Goal: Task Accomplishment & Management: Use online tool/utility

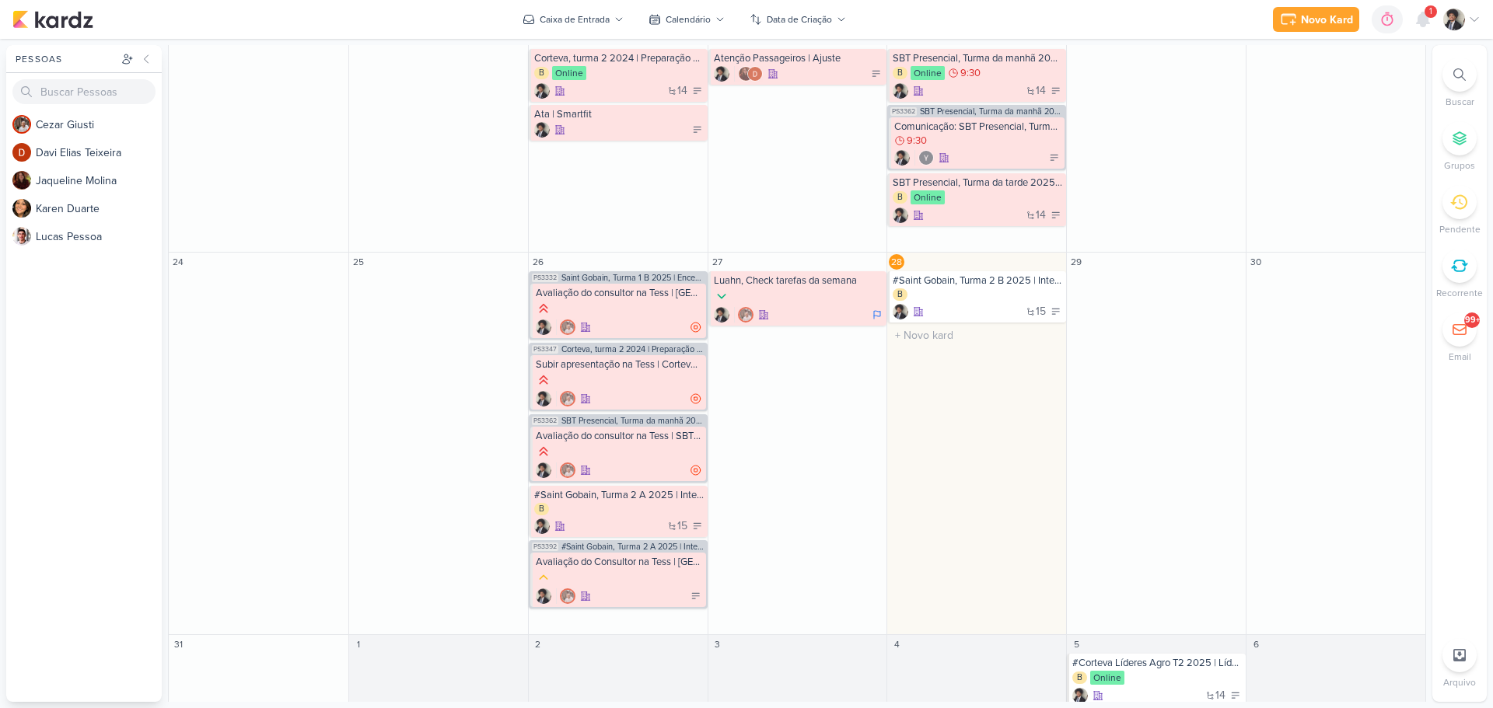
scroll to position [824, 0]
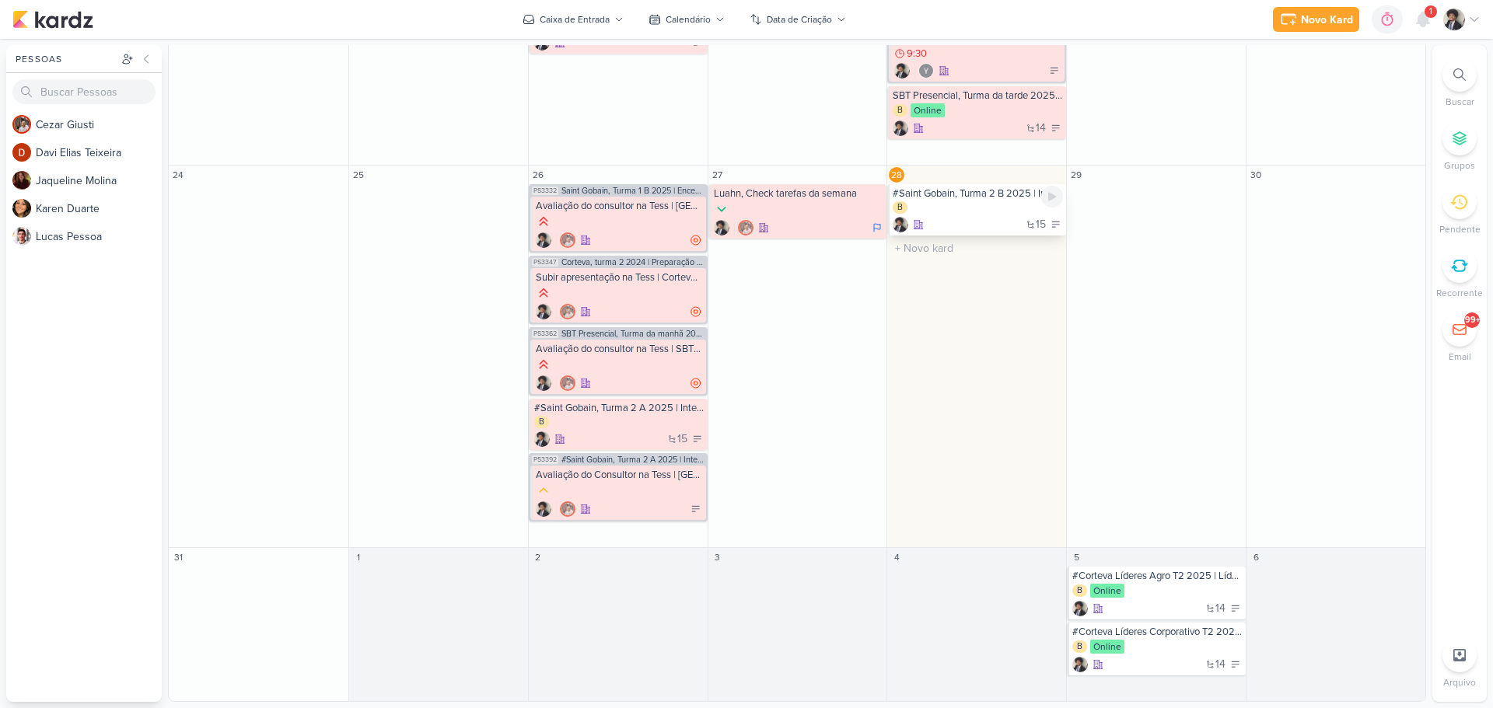
click at [959, 208] on div "B" at bounding box center [978, 208] width 170 height 14
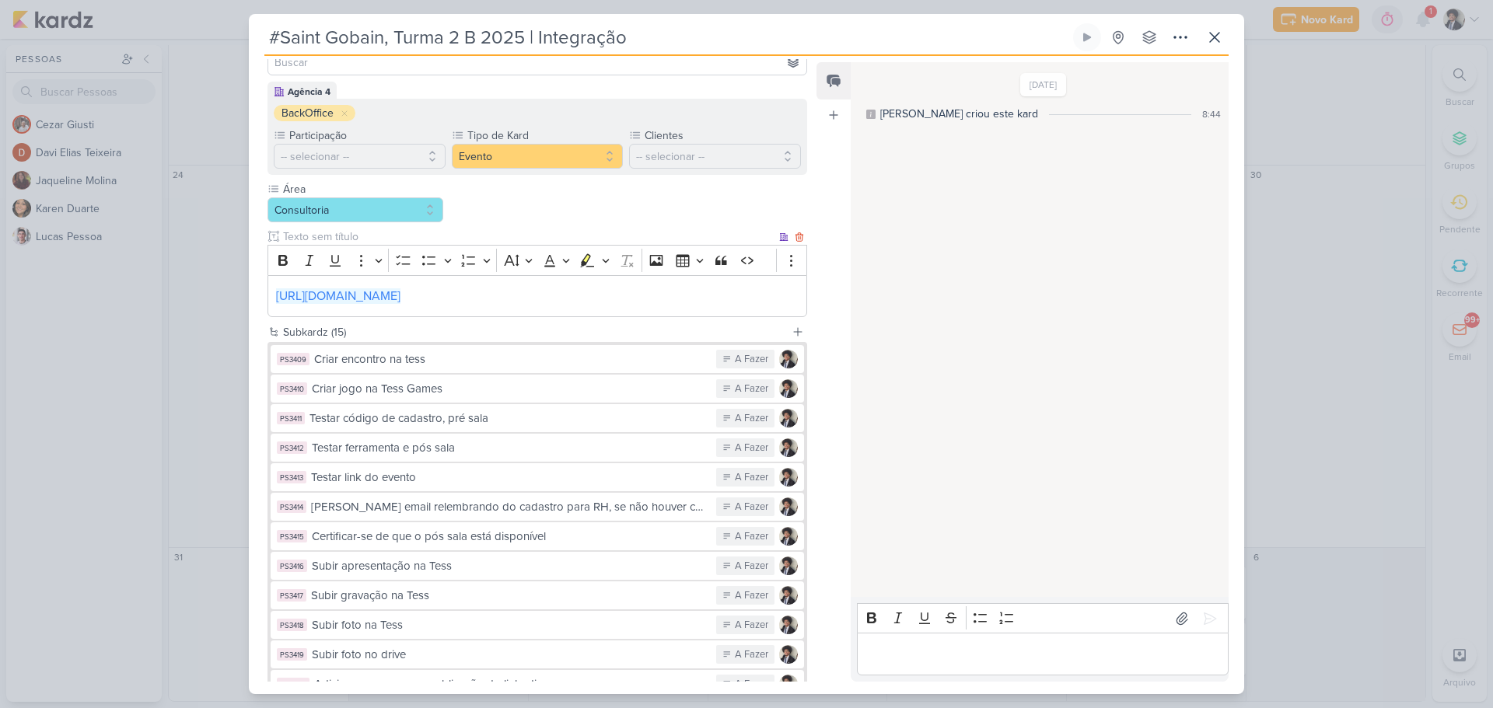
scroll to position [317, 0]
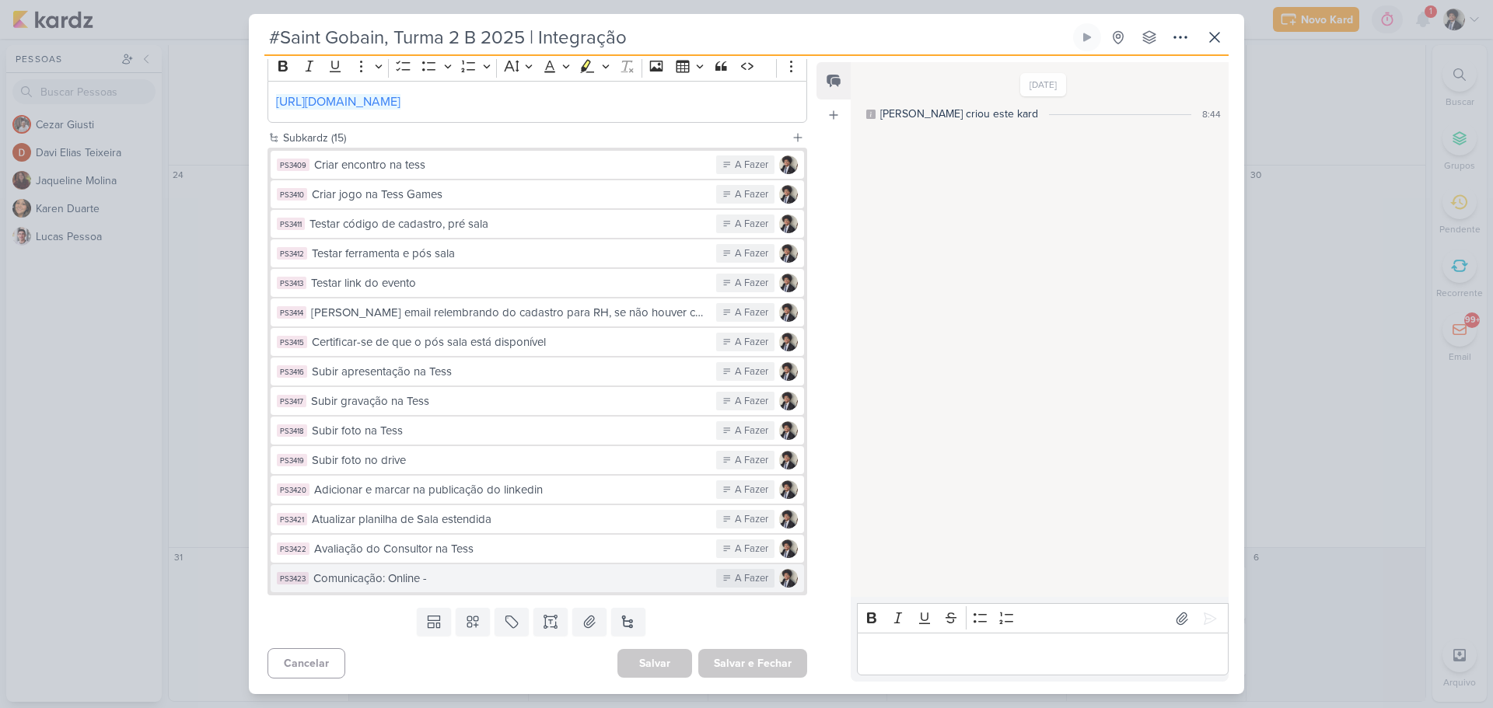
click at [472, 585] on div "Comunicação: Online -" at bounding box center [510, 579] width 395 height 18
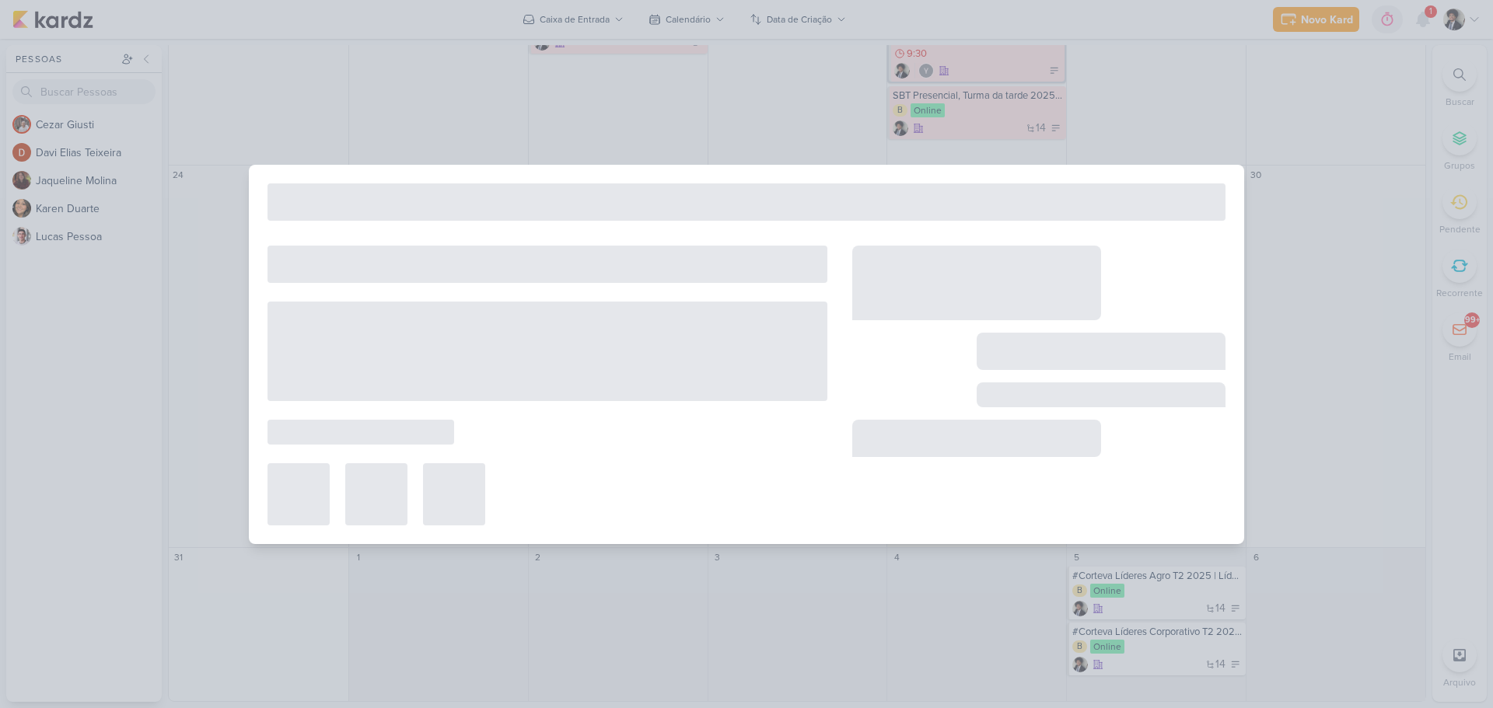
type input "Comunicação: Online -"
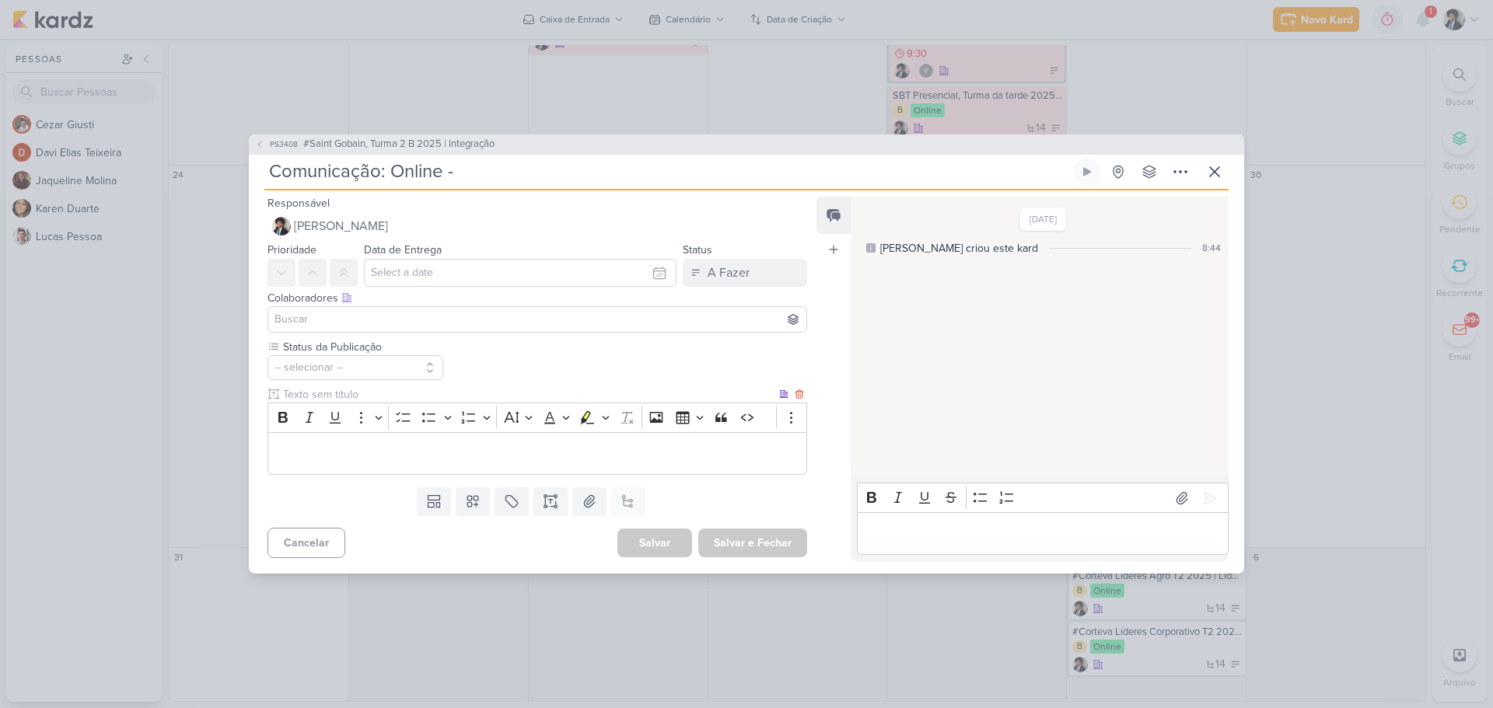
click at [453, 446] on p "Editor editing area: main" at bounding box center [537, 454] width 522 height 19
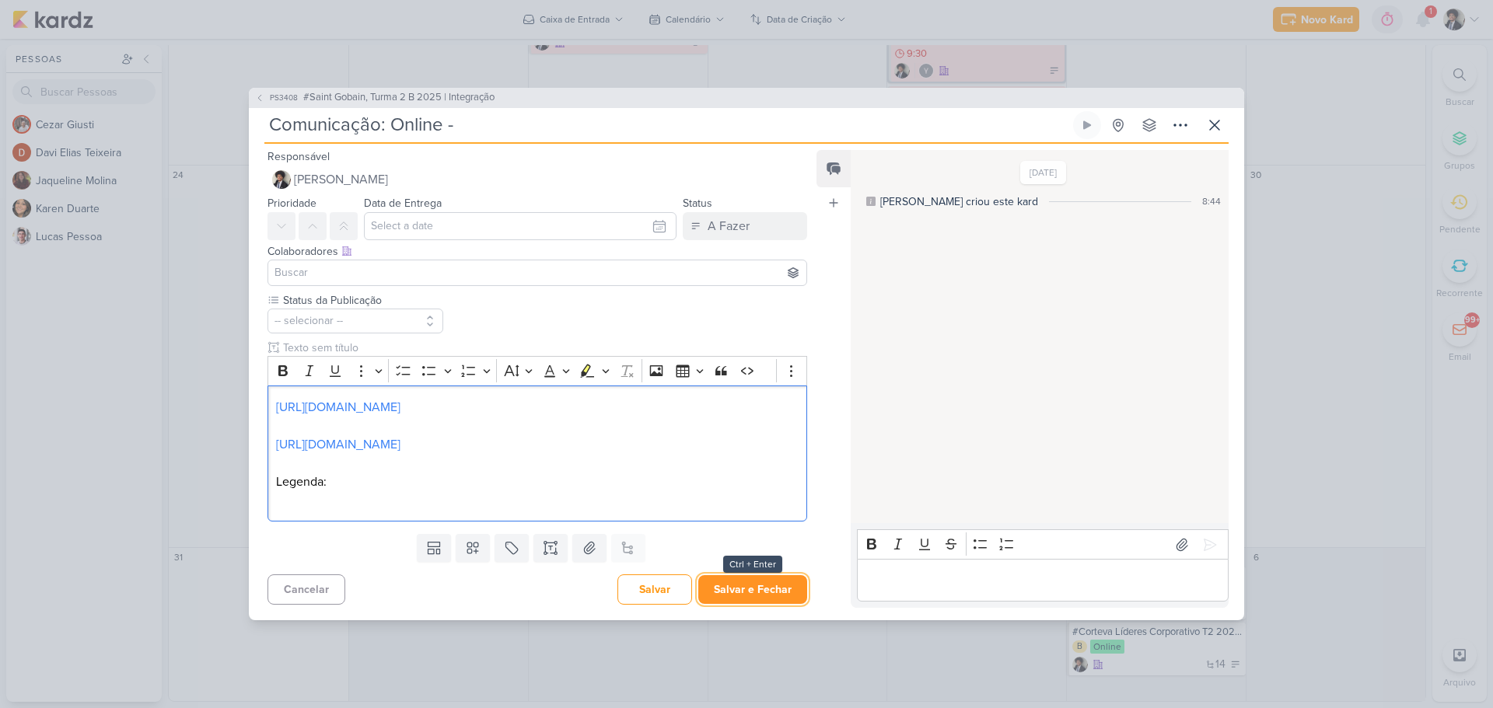
click at [745, 592] on button "Salvar e Fechar" at bounding box center [752, 589] width 109 height 29
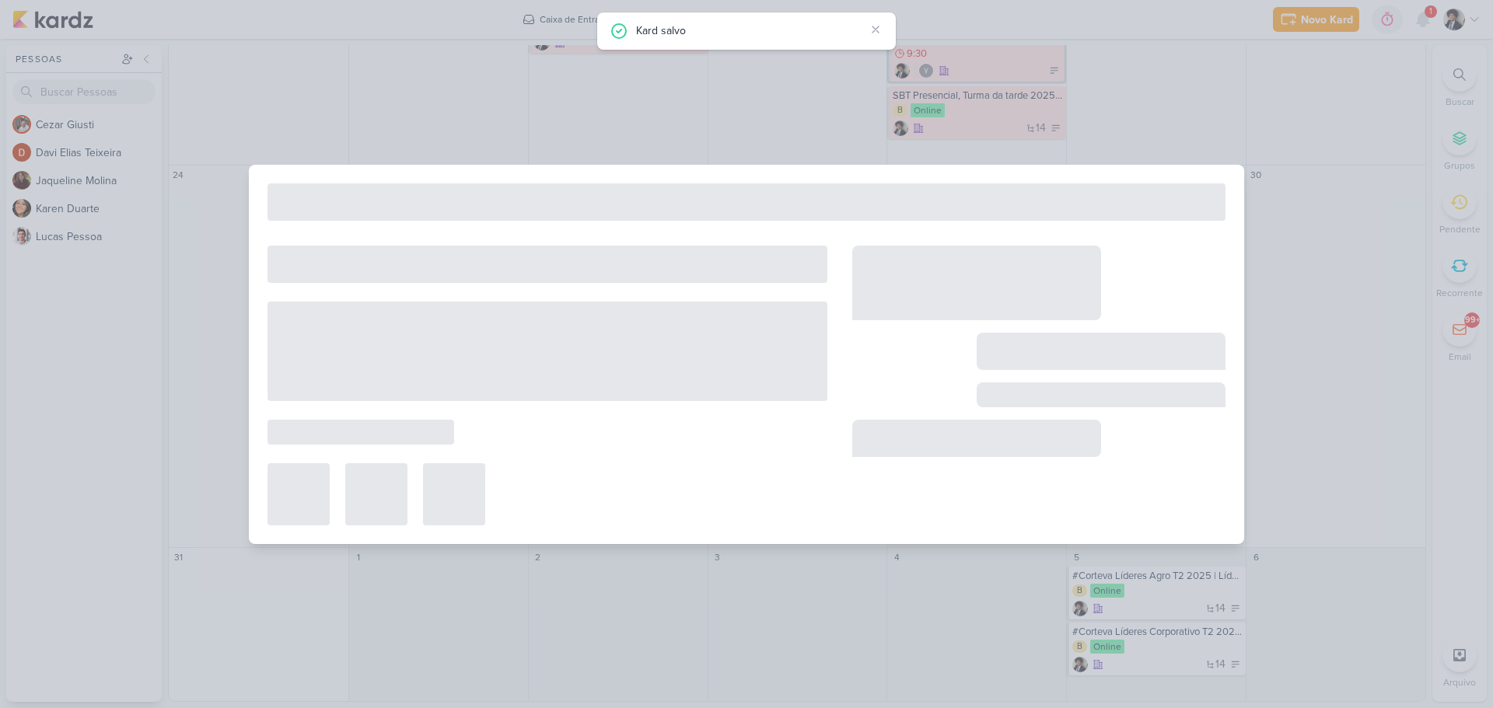
type input "#Saint Gobain, Turma 2 B 2025 | Integração"
type input "[DATE] 23:59"
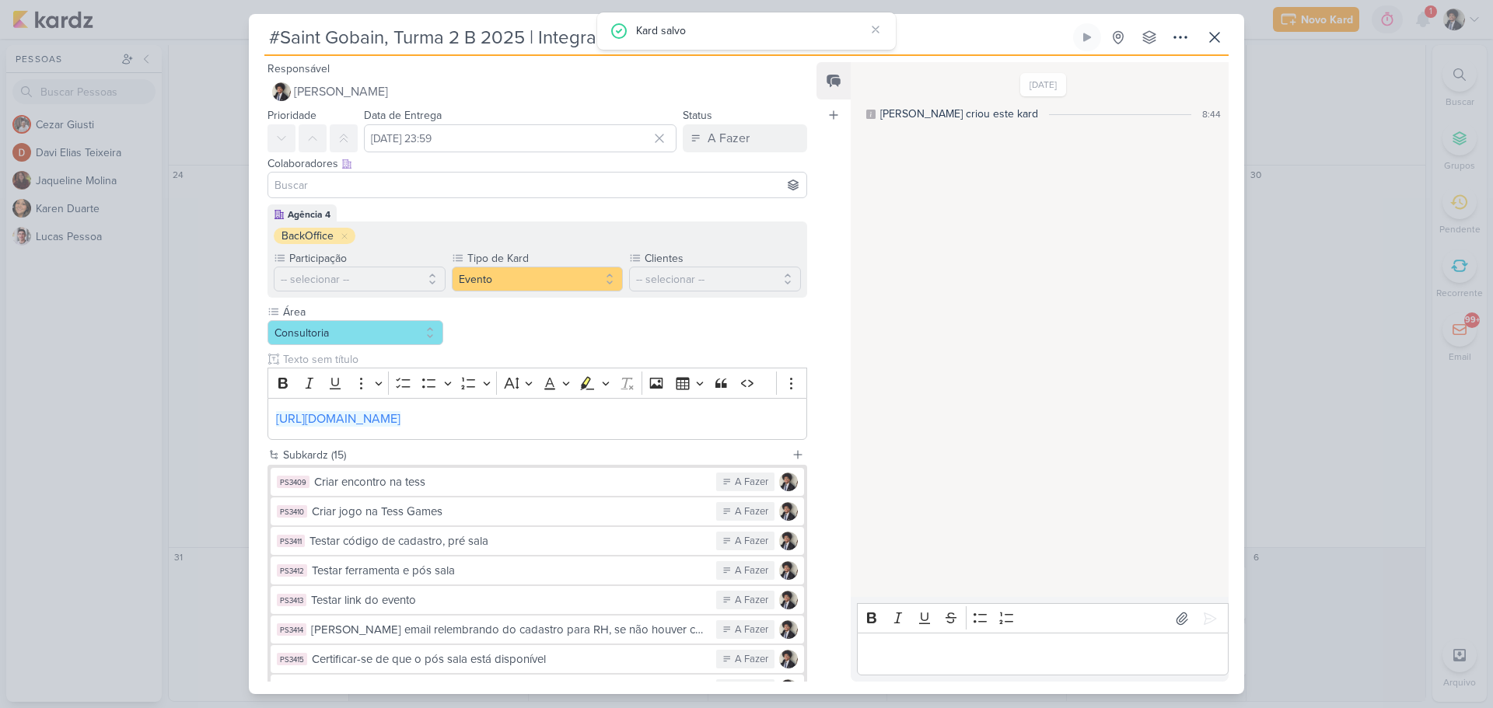
click at [1222, 18] on div "#Saint Gobain, Turma 2 B 2025 | Integração Criado por mim" at bounding box center [746, 354] width 995 height 680
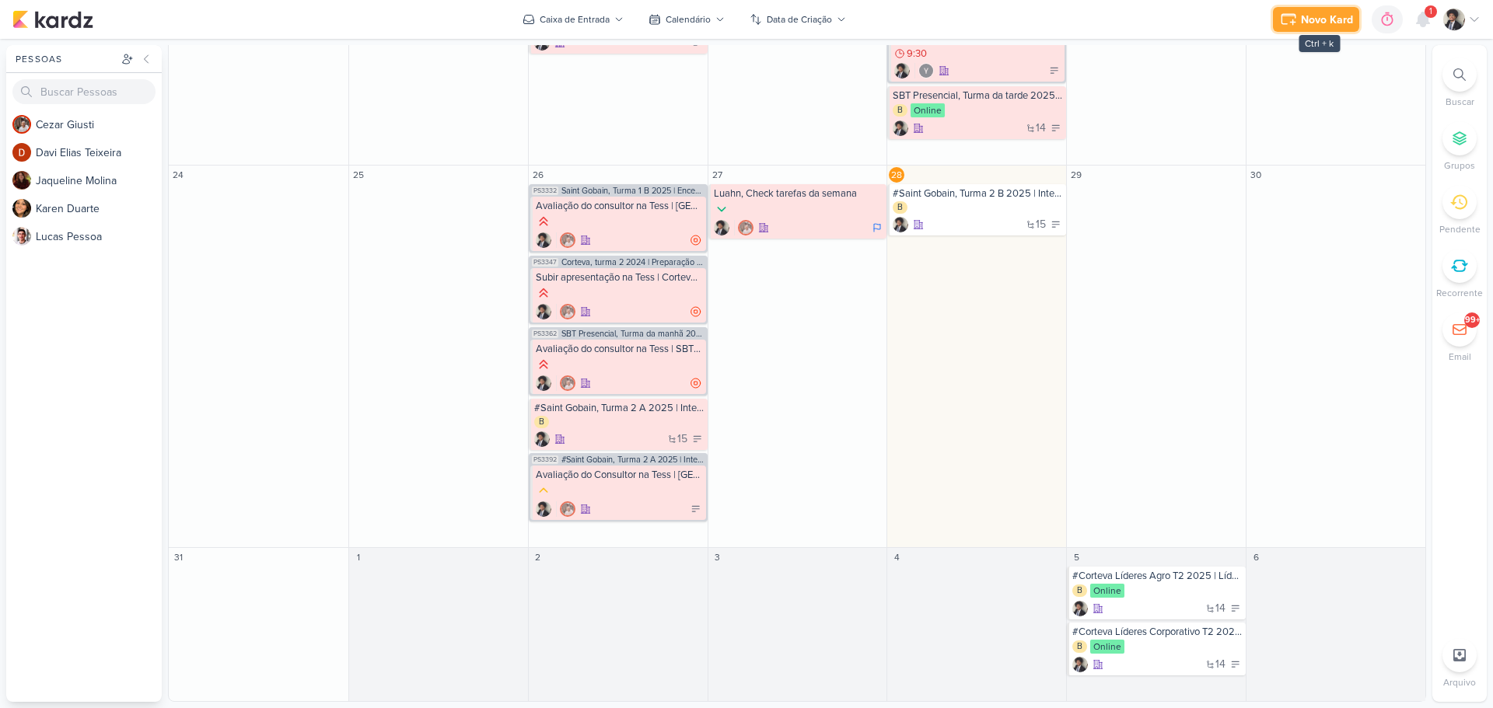
click at [1309, 18] on div "Novo Kard" at bounding box center [1327, 20] width 52 height 16
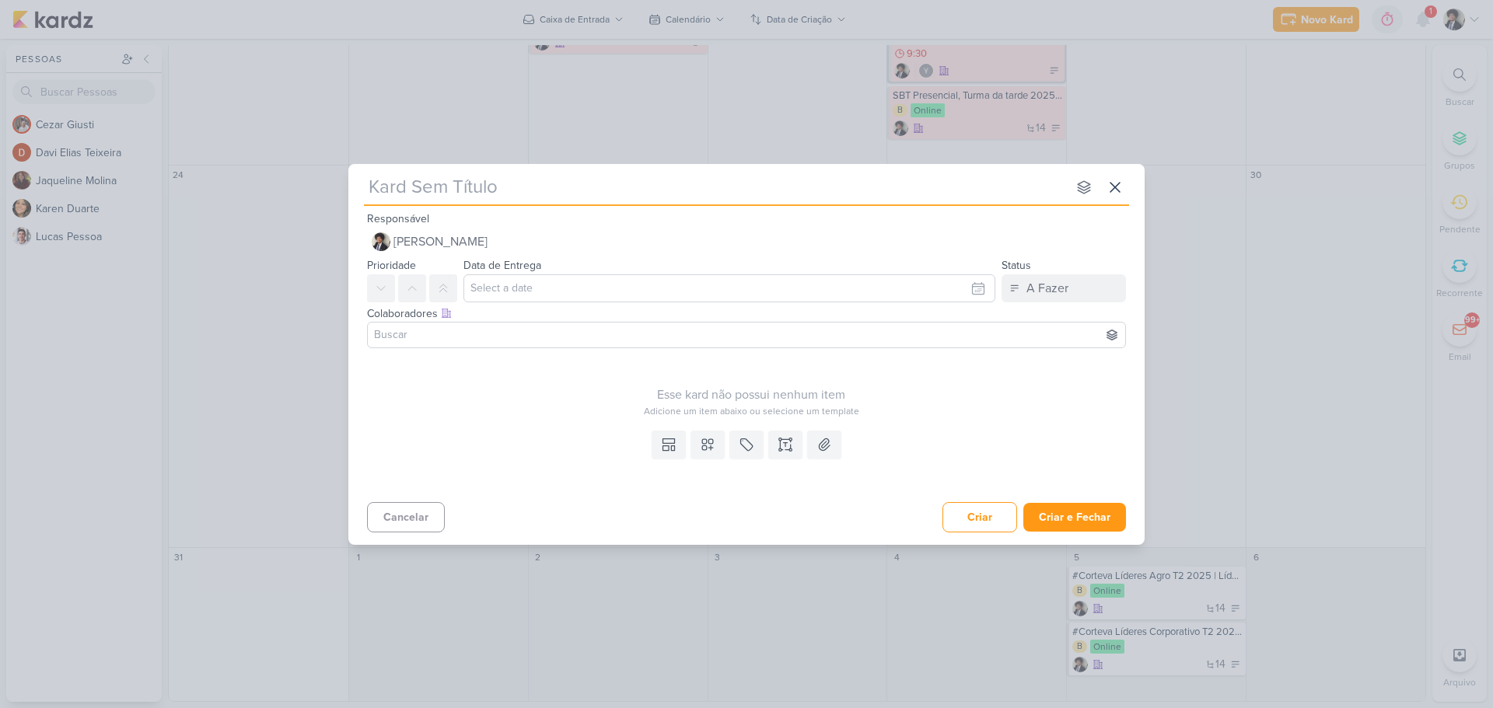
paste input "Saint Gobain, T2 Líderes 2025 | Líder Formador"
type input "Saint Gobain, T2 Líderes 2025 | Líder Formador"
click at [538, 296] on input "text" at bounding box center [729, 288] width 532 height 28
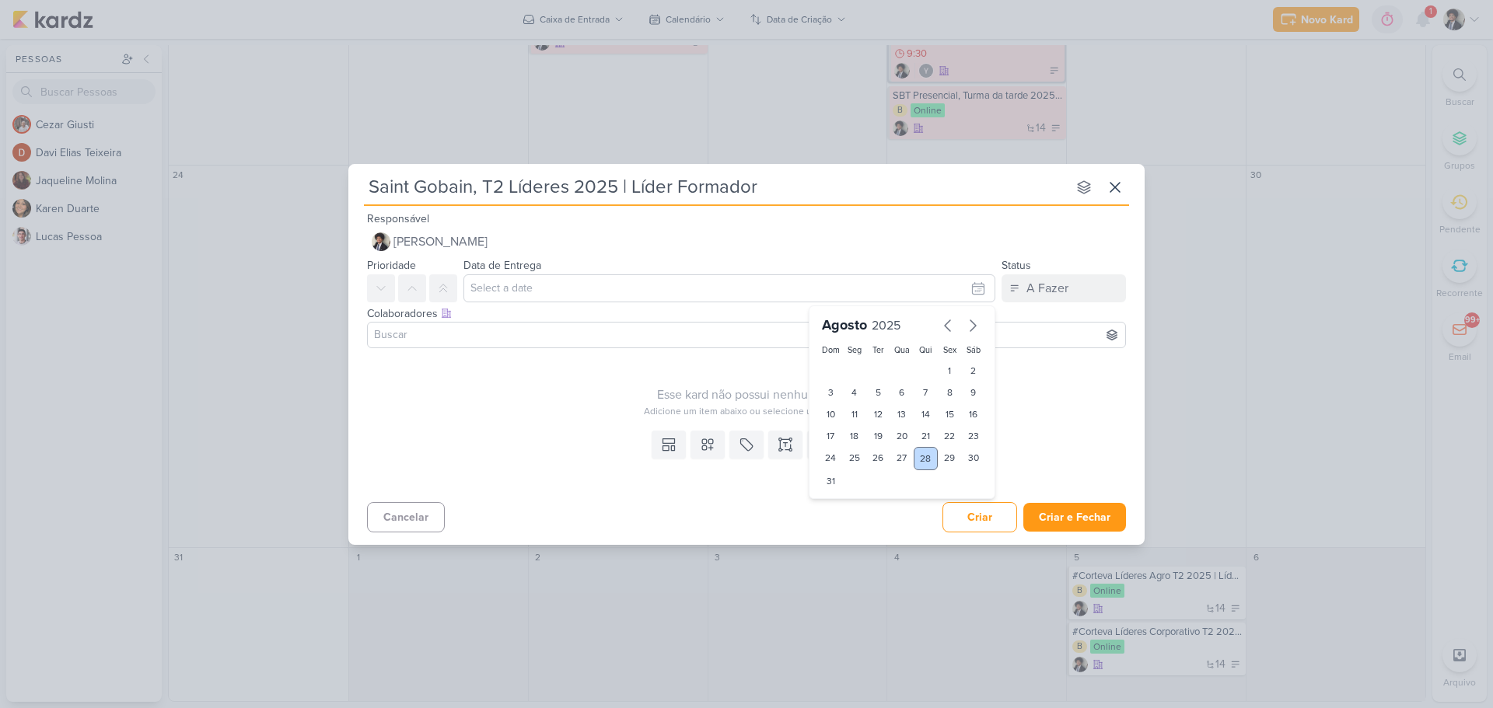
click at [932, 465] on div "28" at bounding box center [926, 458] width 24 height 23
type input "[DATE] 23:59"
click at [669, 443] on icon at bounding box center [669, 445] width 16 height 16
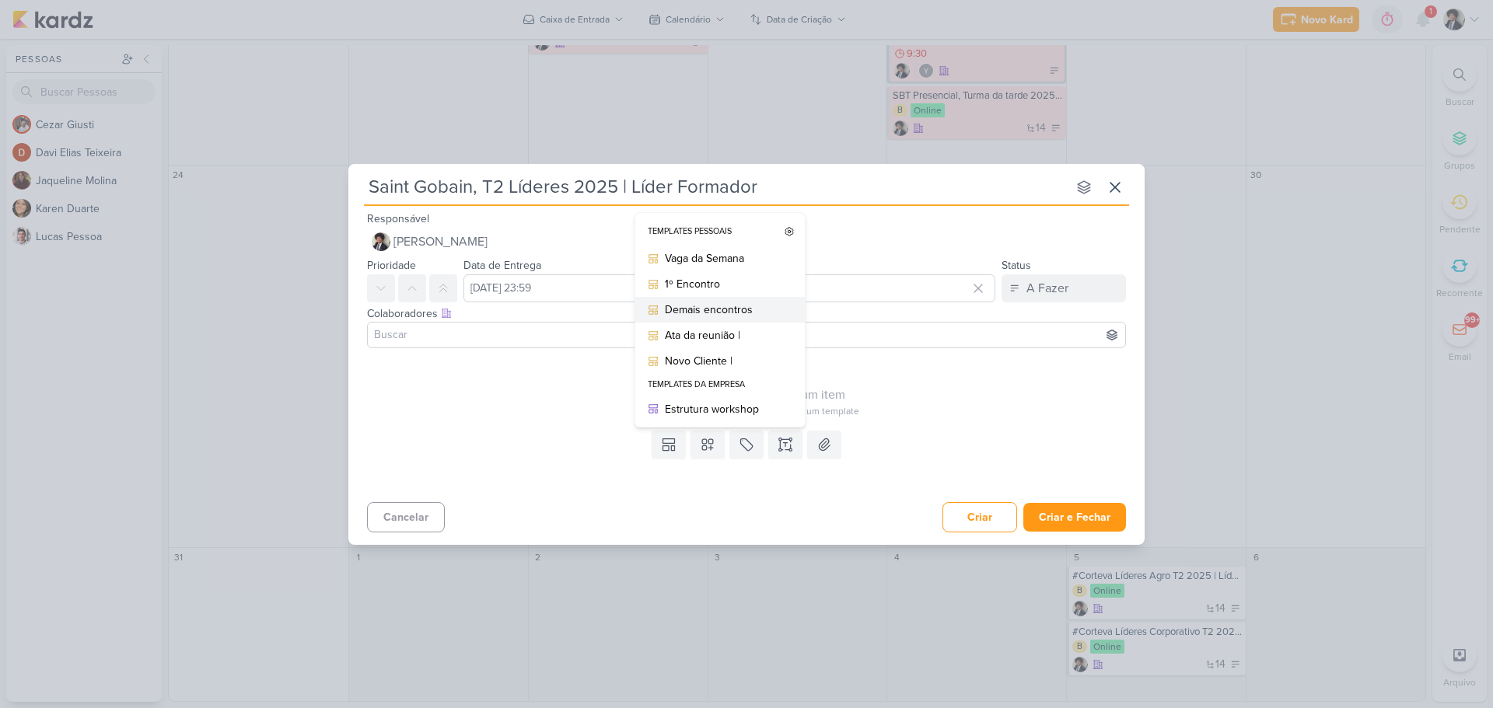
click at [706, 306] on div "Demais encontros" at bounding box center [725, 310] width 121 height 16
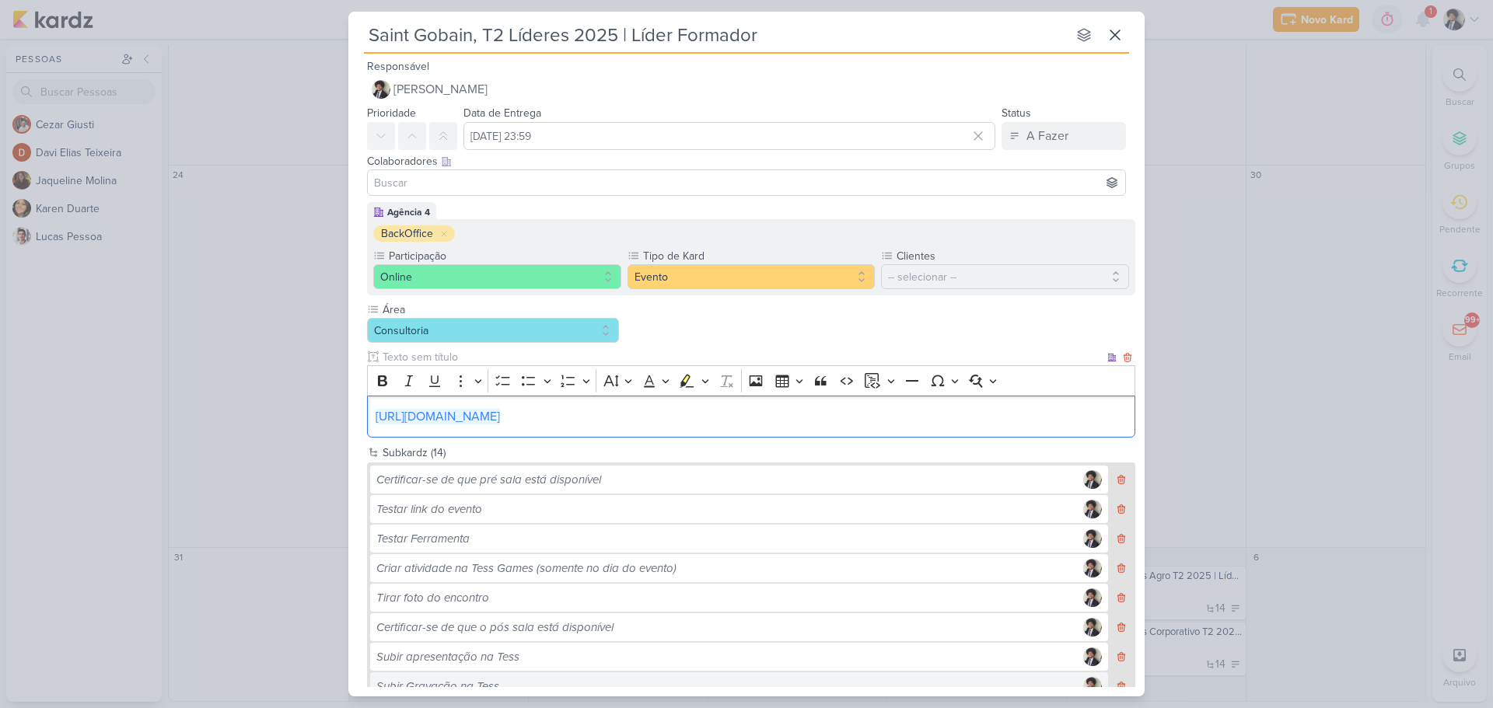
scroll to position [280, 0]
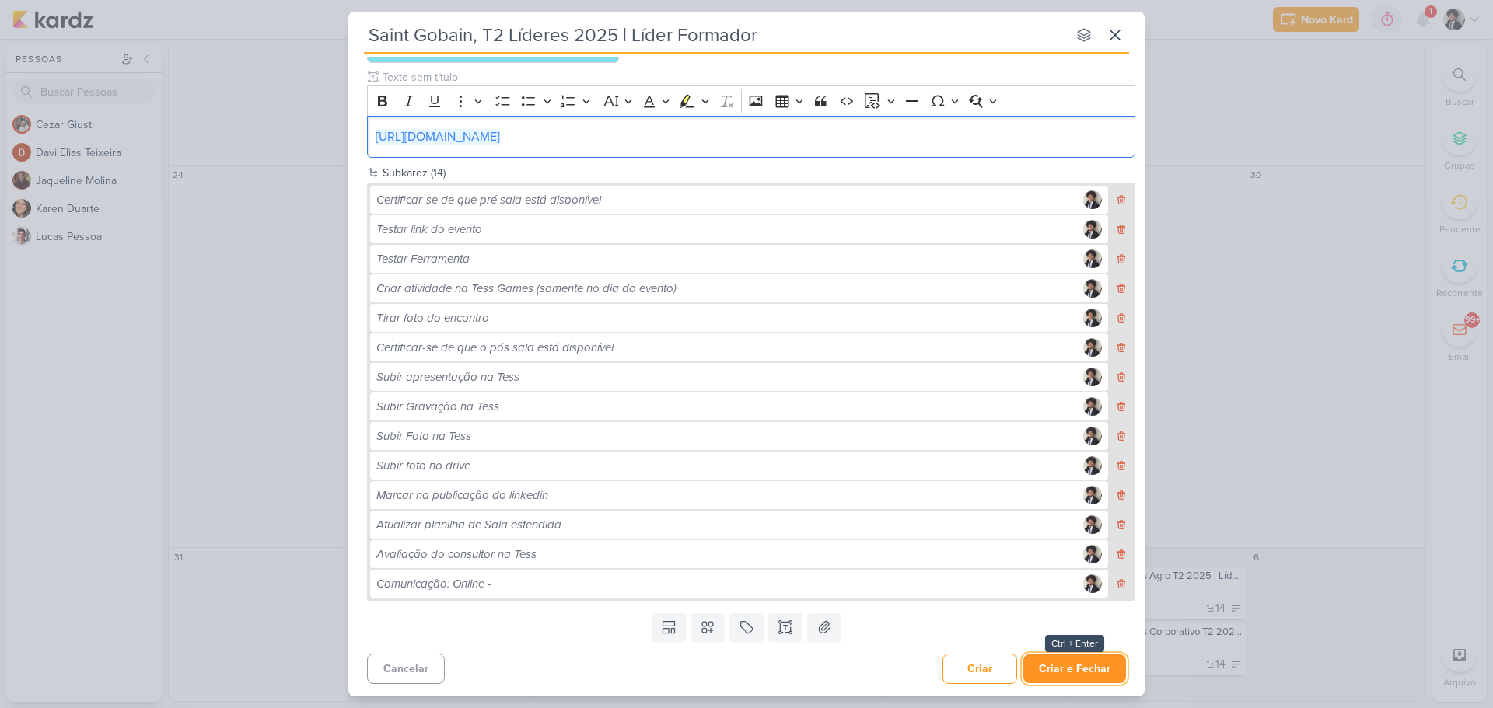
click at [1078, 673] on button "Criar e Fechar" at bounding box center [1074, 669] width 103 height 29
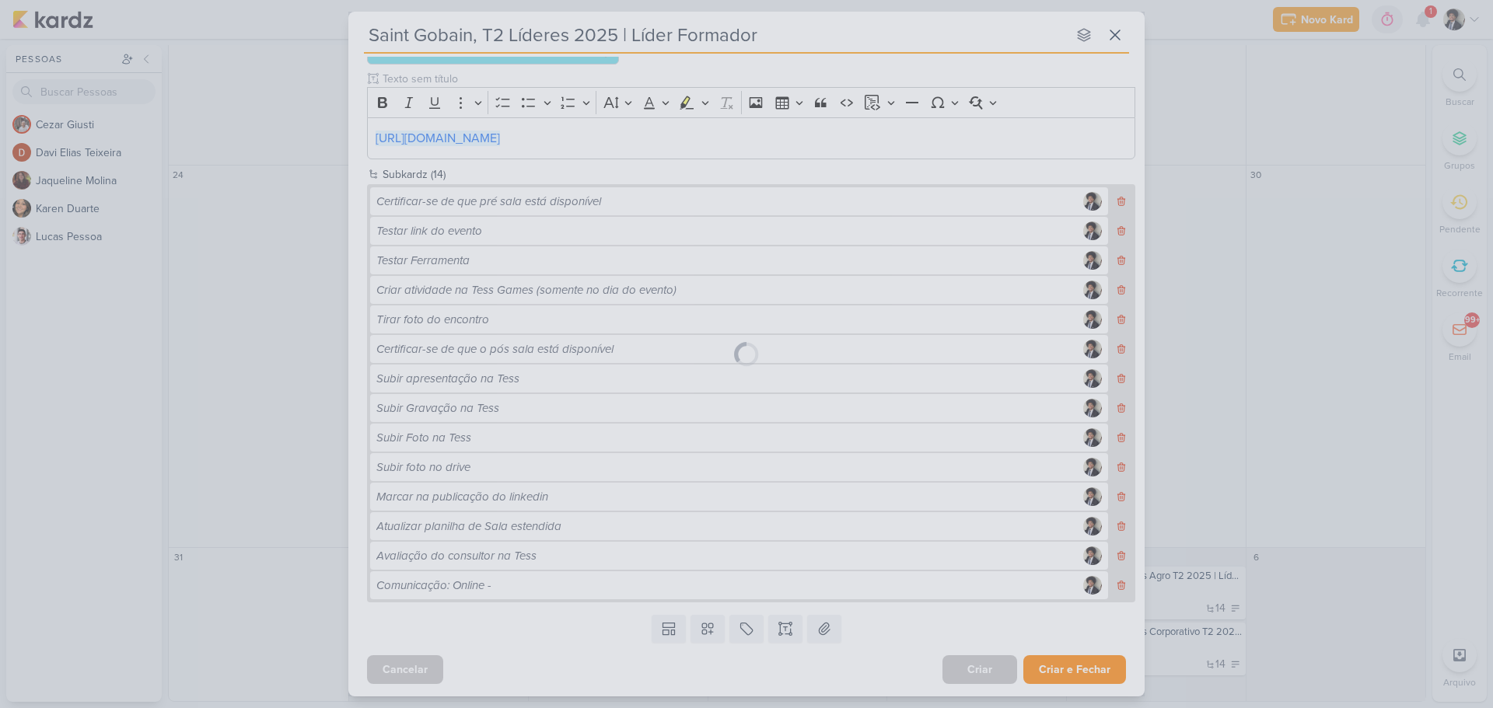
scroll to position [278, 0]
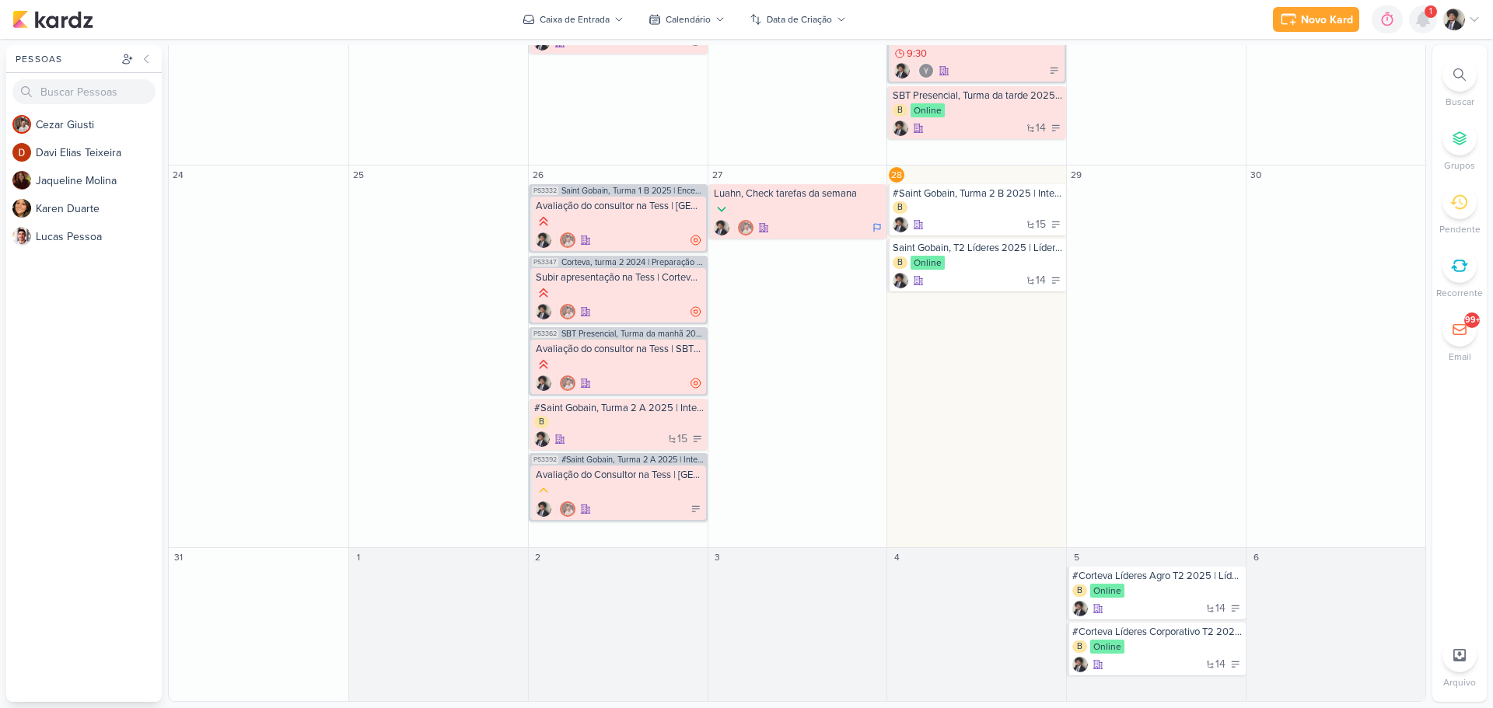
click at [1426, 19] on icon at bounding box center [1423, 19] width 12 height 14
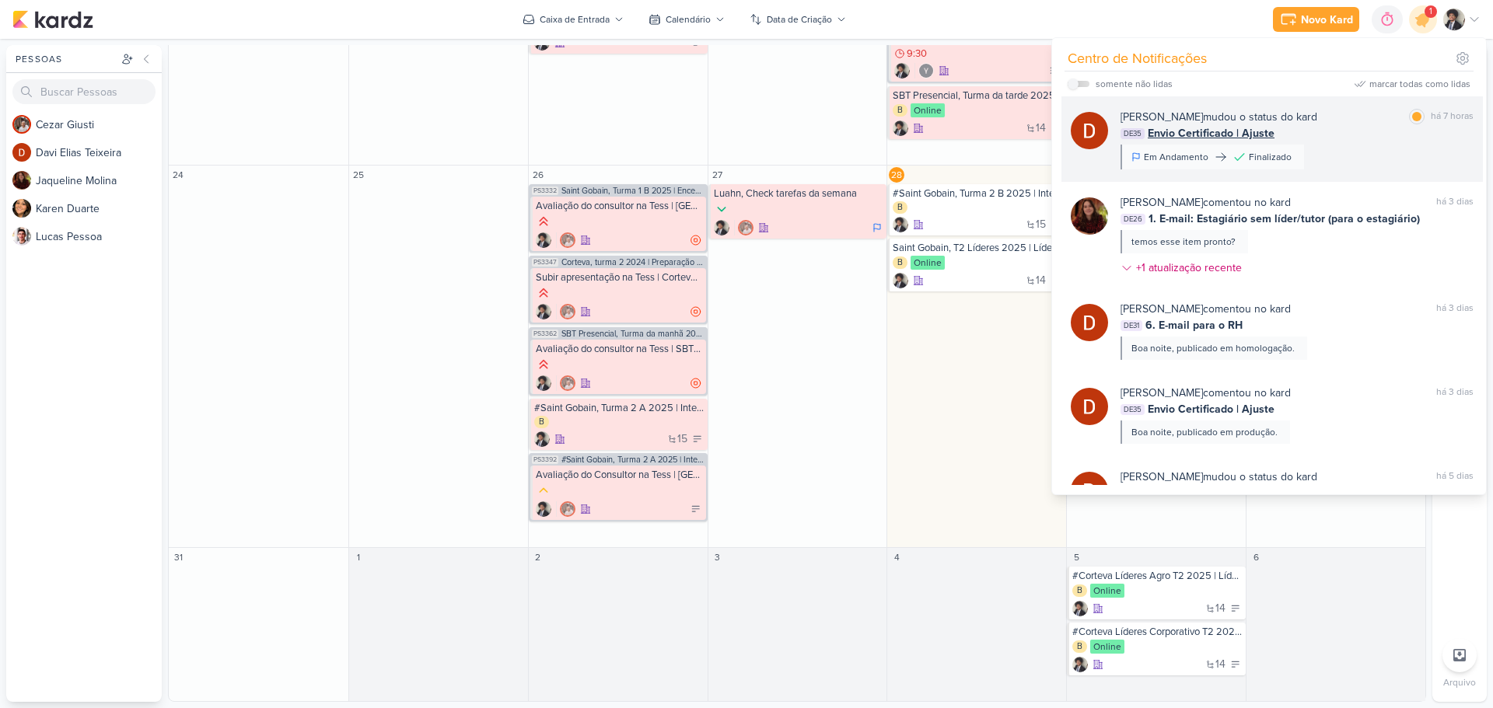
click at [1223, 135] on span "Envio Certificado | Ajuste" at bounding box center [1211, 133] width 127 height 16
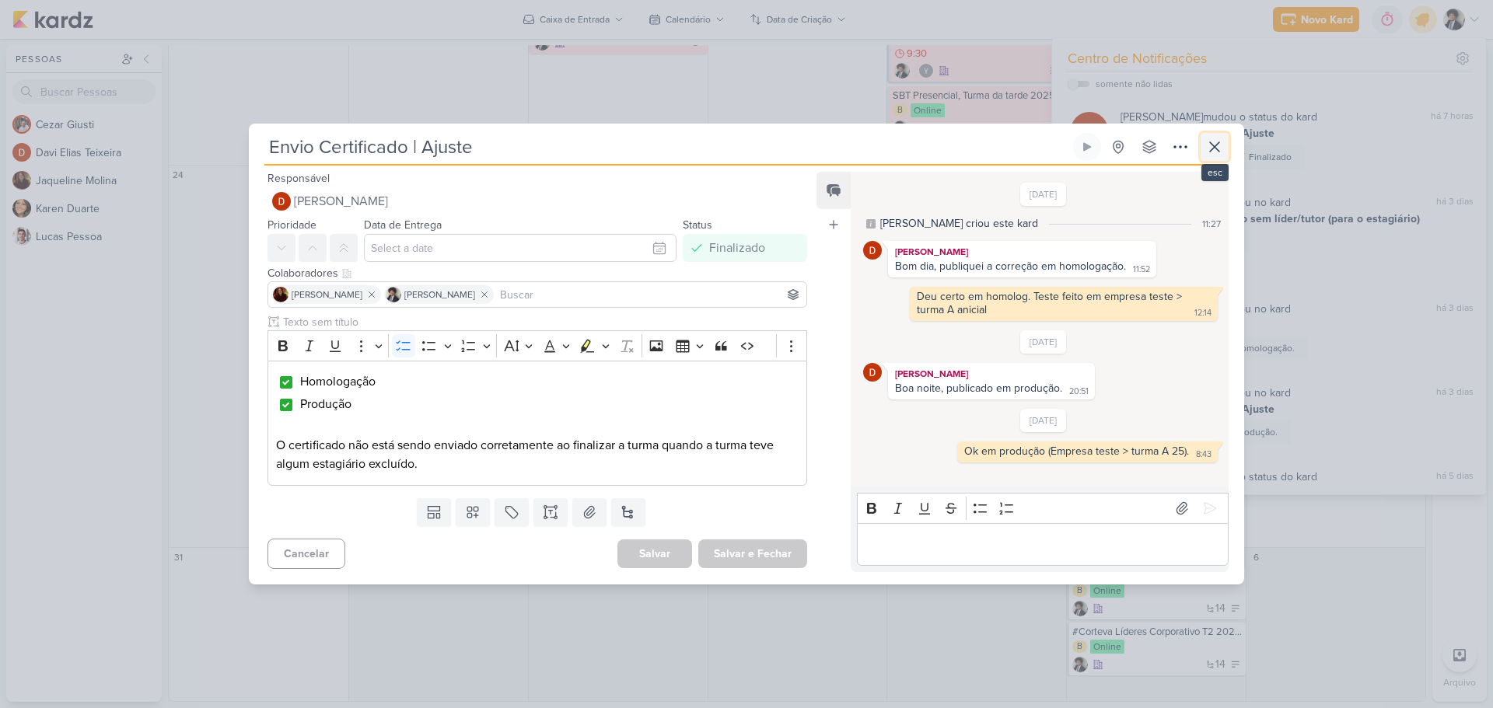
click at [1215, 147] on icon at bounding box center [1214, 146] width 9 height 9
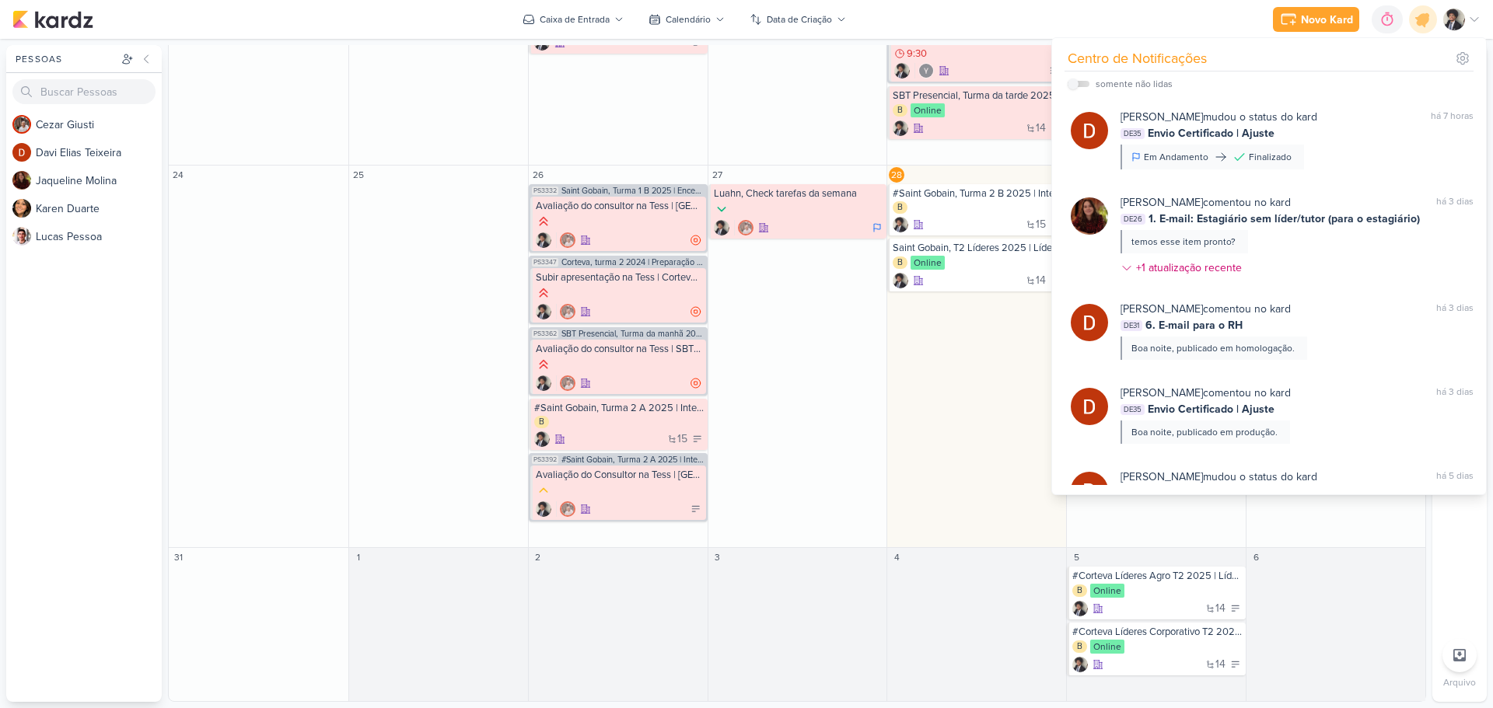
click at [1148, 18] on div "Novo Kard Ctrl + k 0h0m Sessão desligada... Hoje 0h0m Semana 0h0m Mês 0h0m" at bounding box center [746, 19] width 1468 height 39
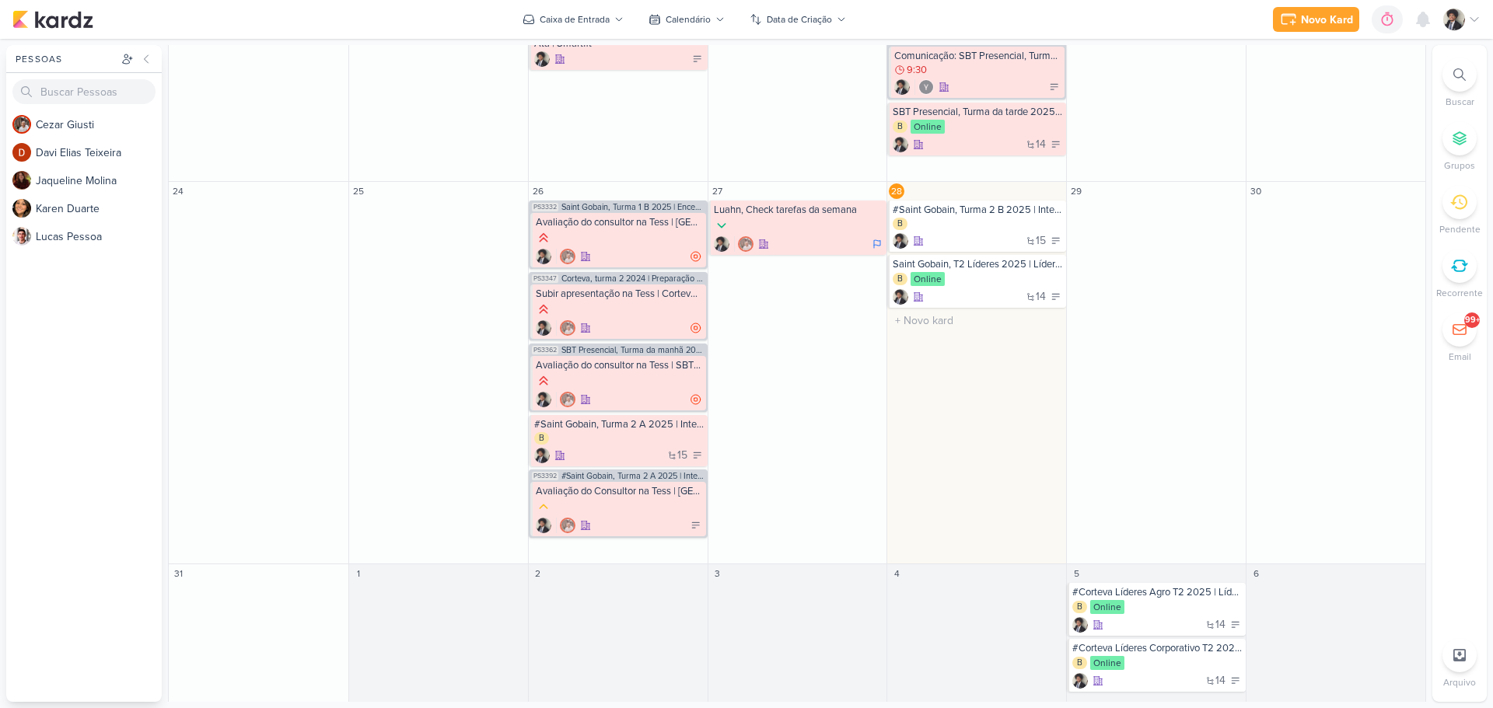
scroll to position [824, 0]
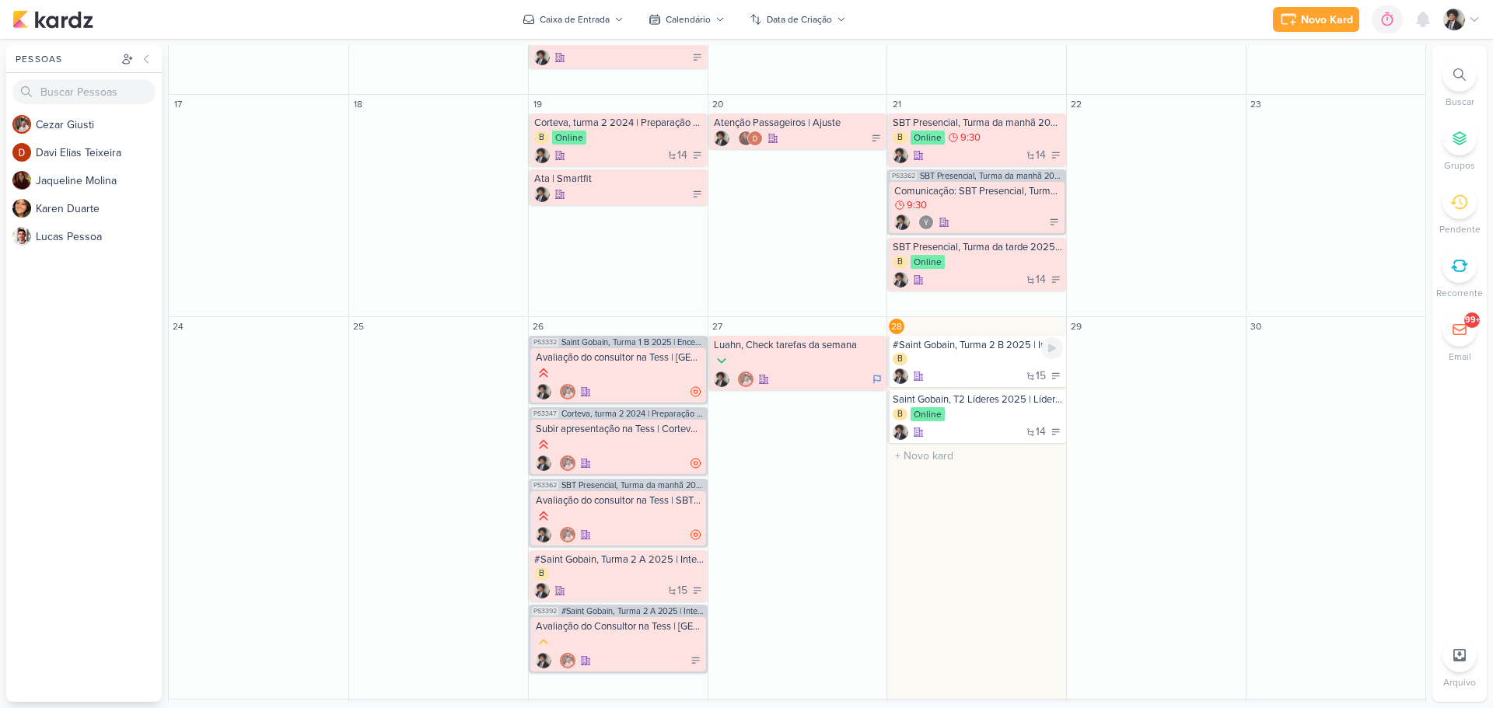
scroll to position [700, 0]
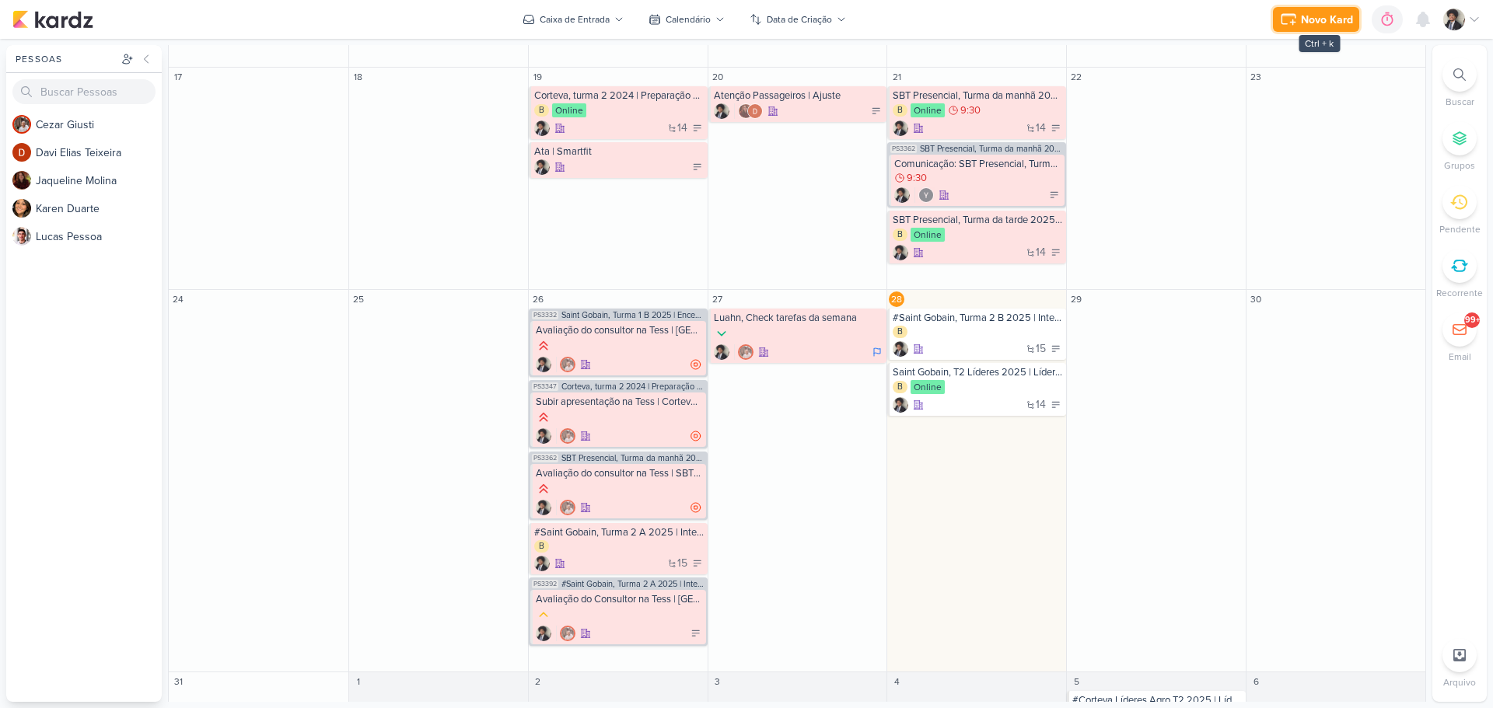
click at [1305, 29] on button "Novo Kard" at bounding box center [1316, 19] width 86 height 25
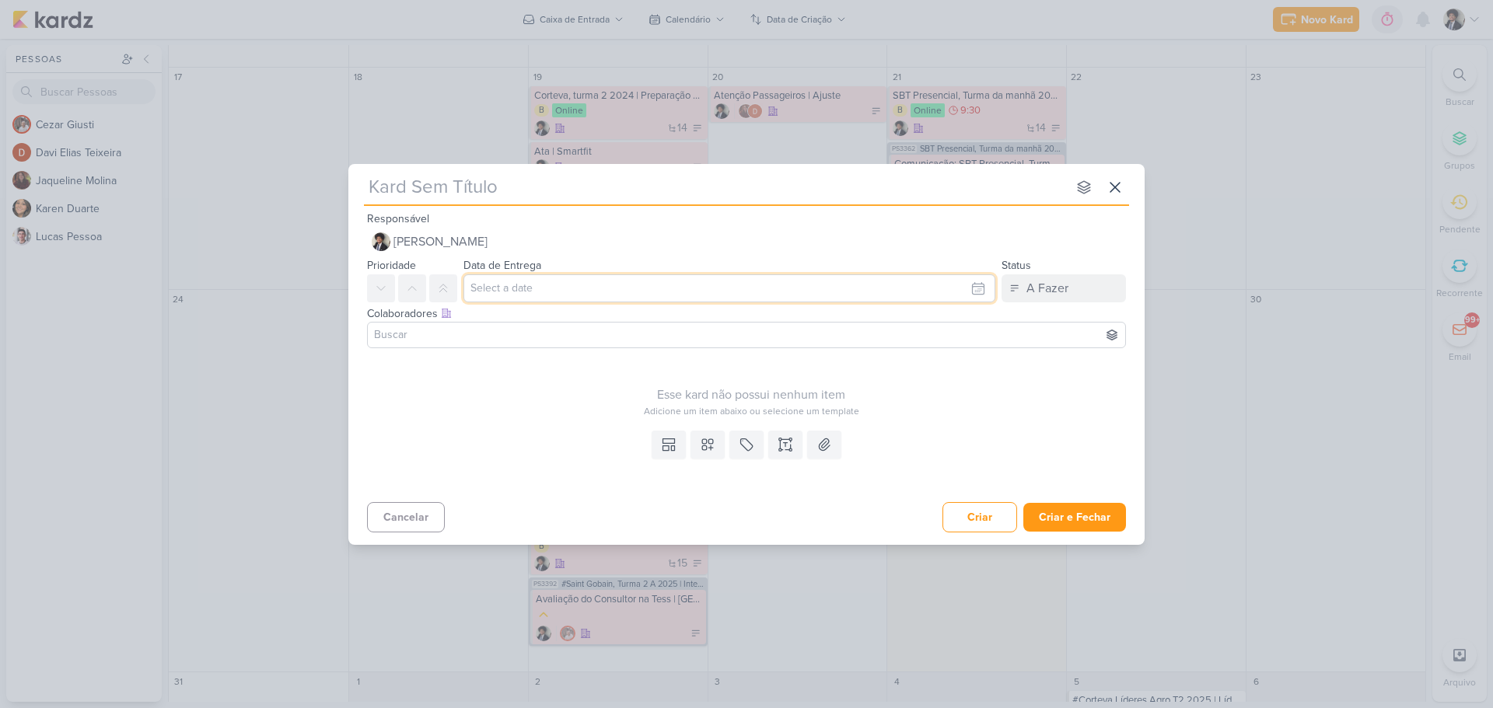
click at [554, 275] on input "text" at bounding box center [729, 288] width 532 height 28
click at [935, 456] on div "28" at bounding box center [926, 458] width 24 height 23
type input "[DATE] 23:59"
click at [521, 187] on input "text" at bounding box center [715, 187] width 703 height 28
paste input "Luxottica"
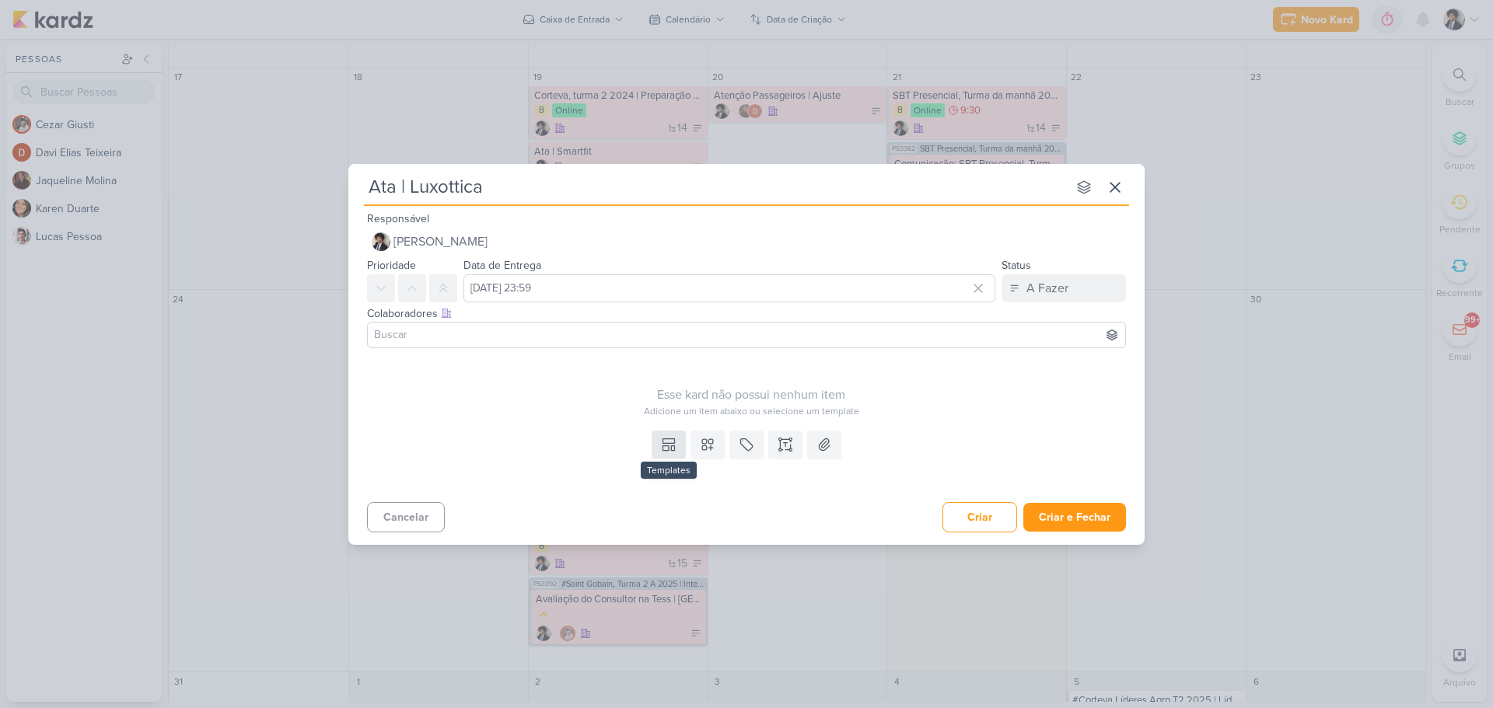
type input "Ata | Luxottica"
click at [670, 450] on icon at bounding box center [669, 445] width 16 height 16
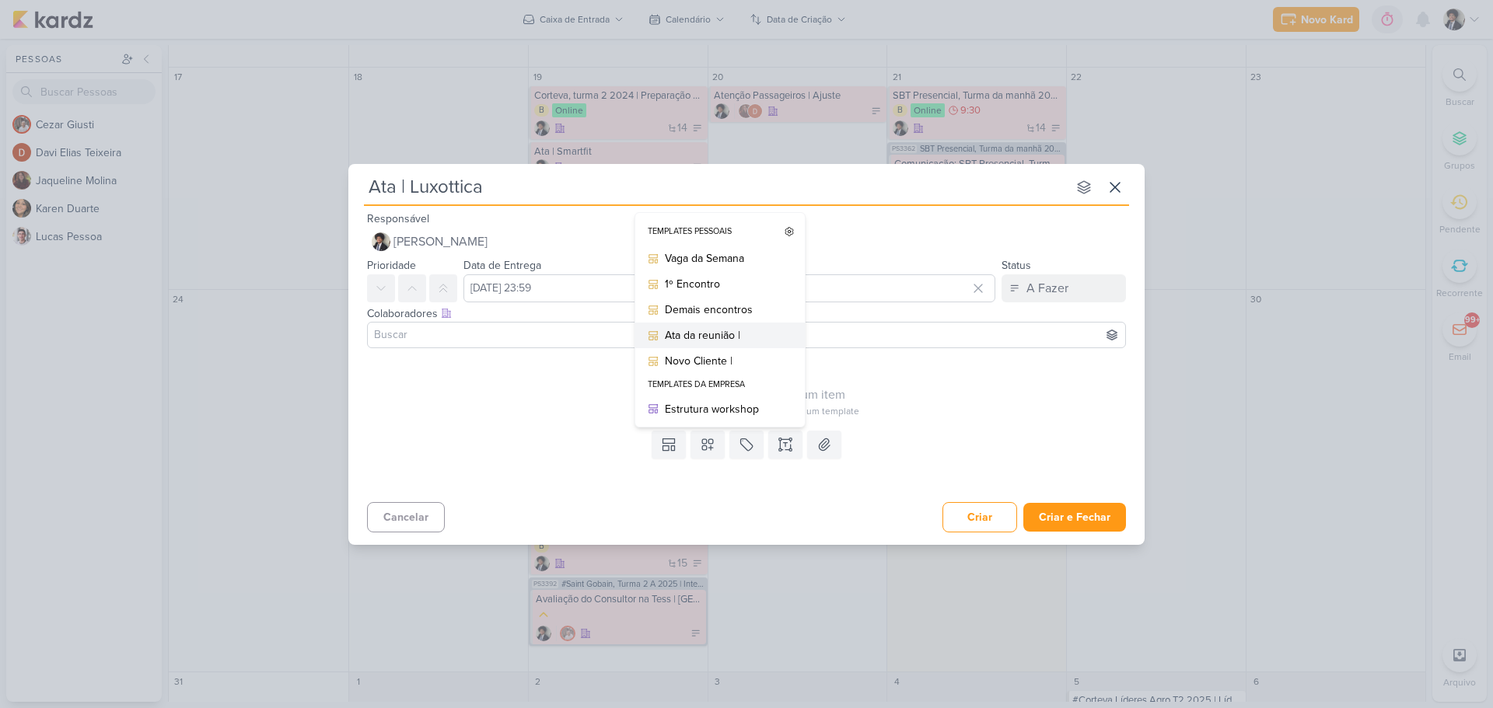
click at [729, 337] on div "Ata da reunião |" at bounding box center [725, 335] width 121 height 16
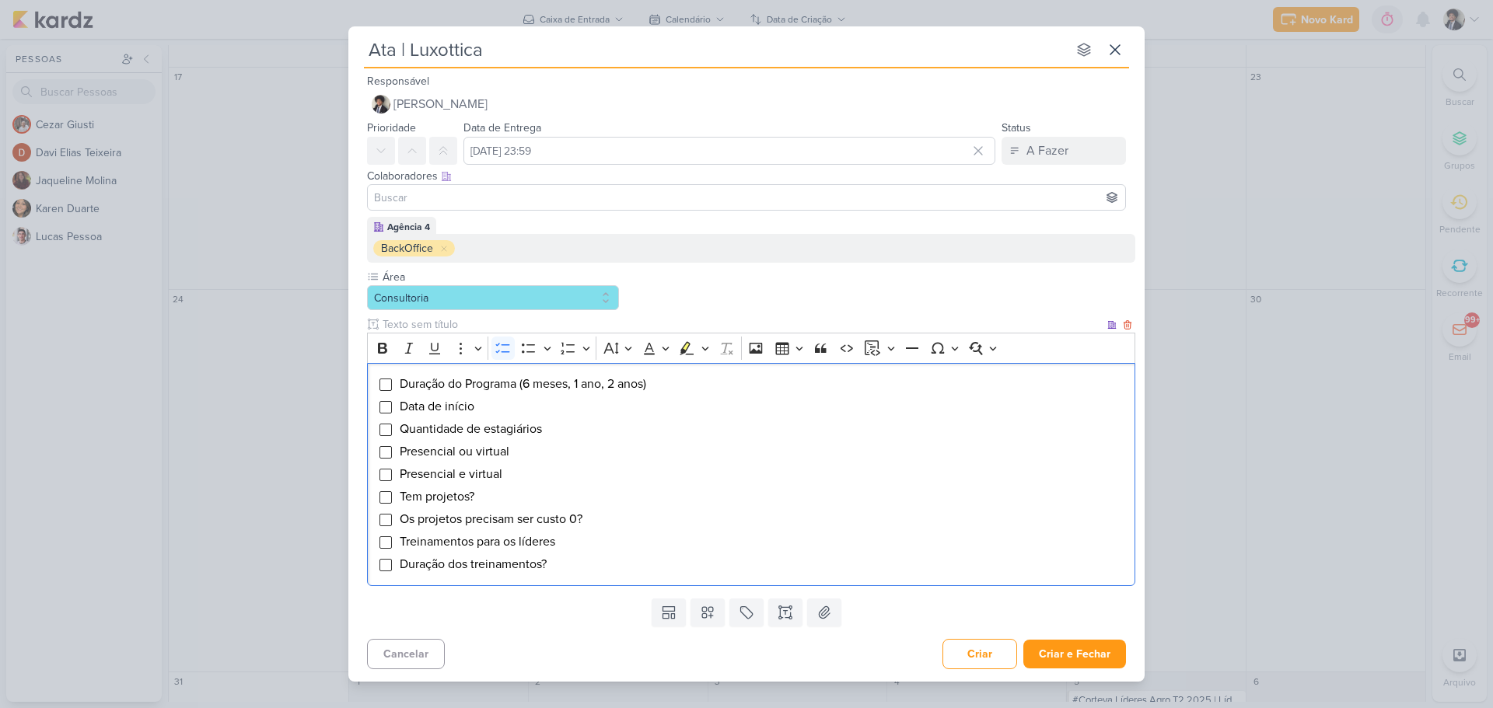
click at [568, 563] on li "Duração dos treinamentos?" at bounding box center [763, 564] width 729 height 19
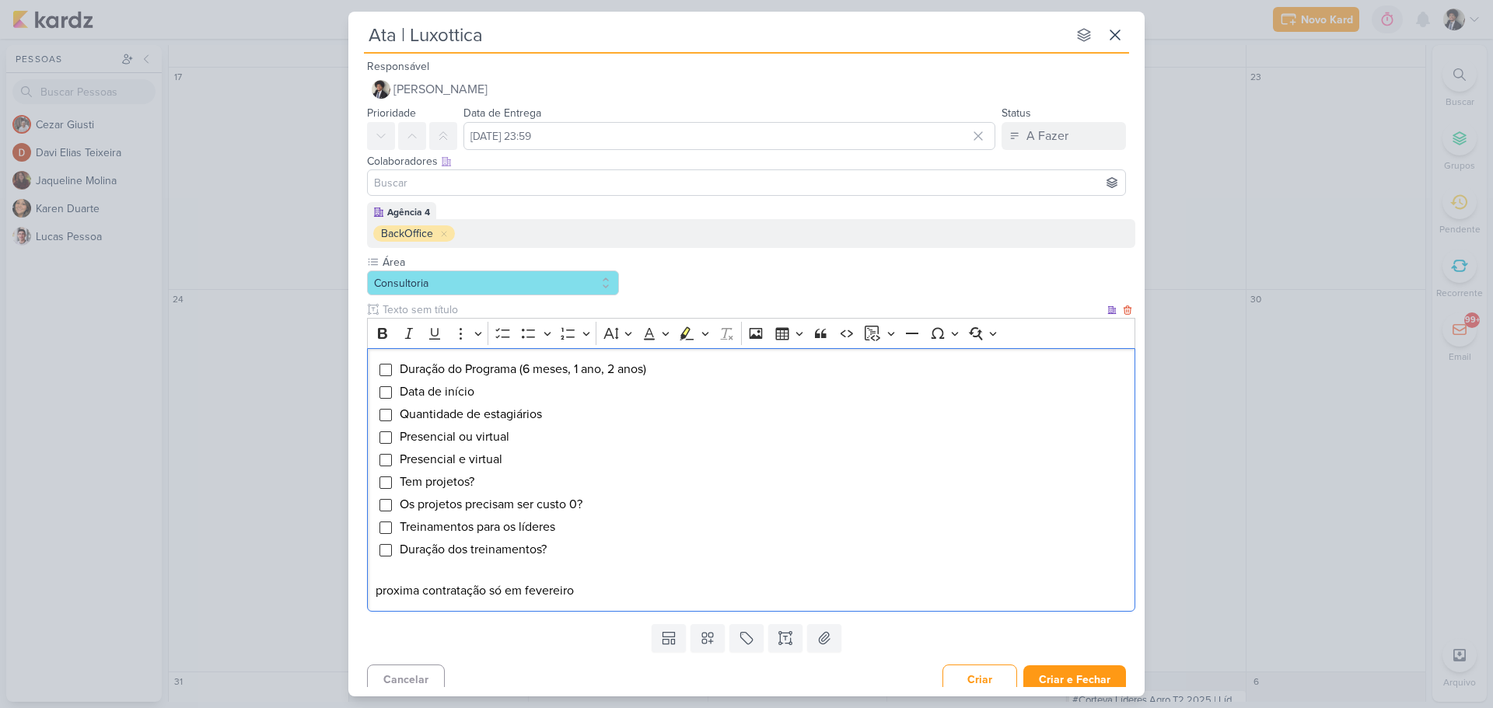
click at [378, 591] on p "proxima contratação só em fevereiro" at bounding box center [752, 591] width 752 height 19
click at [606, 583] on p "Proxima contratação só em fevereiro" at bounding box center [752, 591] width 752 height 19
click at [528, 376] on span "Duração do Programa (6 meses, 1 ano, 2 anos)" at bounding box center [523, 370] width 246 height 16
click at [665, 372] on li "Duração do Programa 6 meses, 1 ano, 2 anos)" at bounding box center [763, 369] width 729 height 19
click at [384, 371] on input "Editor editing area: main" at bounding box center [385, 370] width 12 height 12
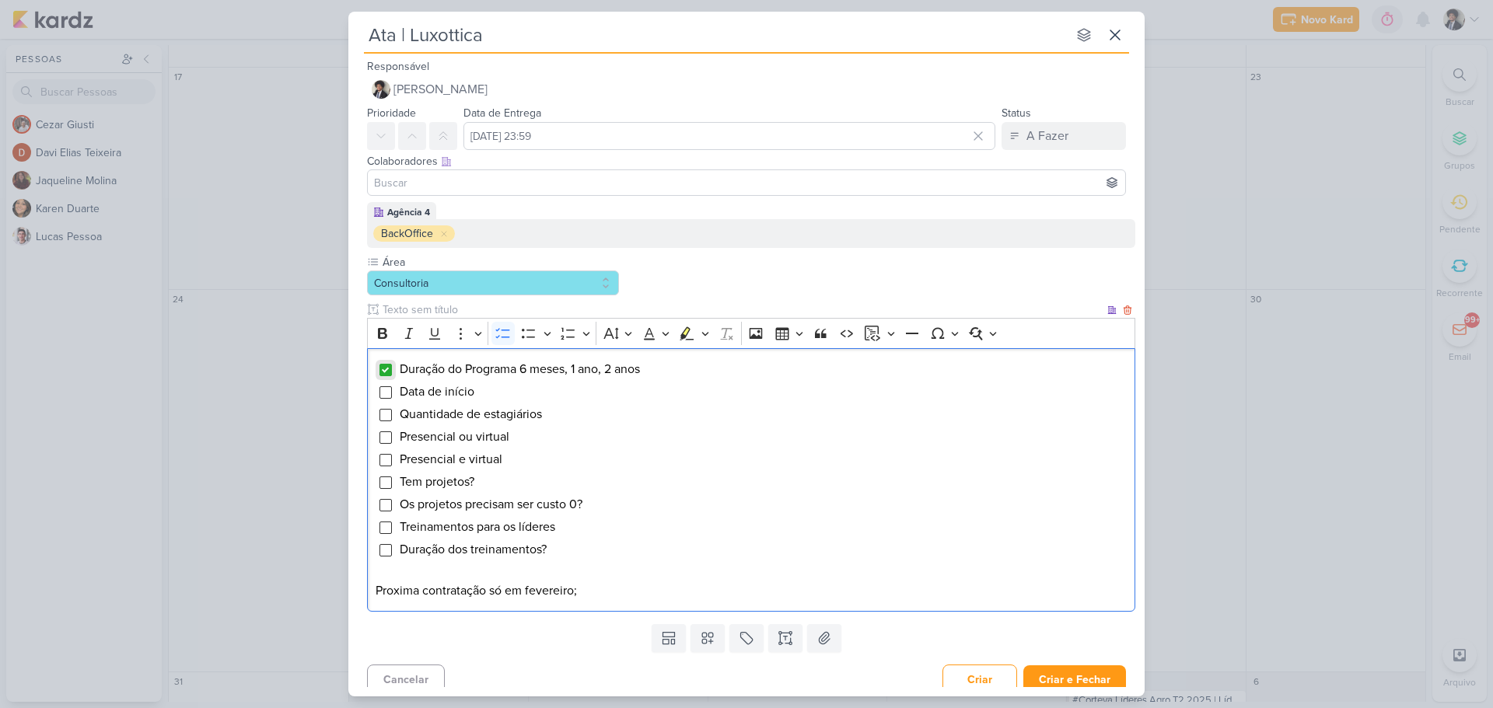
click at [386, 371] on input "Editor editing area: main" at bounding box center [385, 370] width 12 height 12
click at [382, 440] on input "Editor editing area: main" at bounding box center [385, 438] width 12 height 12
click at [434, 435] on span "Presencial ou virtual" at bounding box center [455, 437] width 110 height 16
click at [592, 595] on p "Proxima contratação só em fevereiro;" at bounding box center [752, 591] width 752 height 19
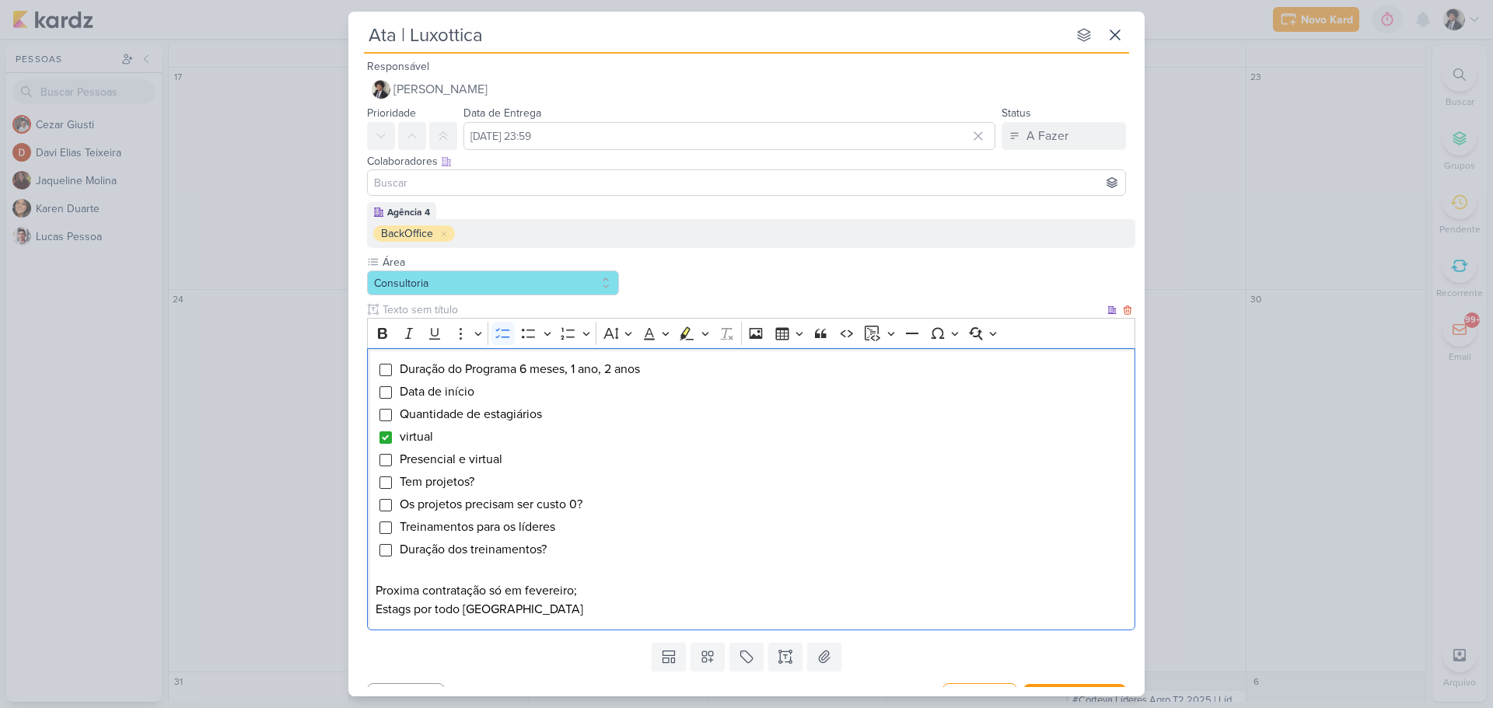
click at [564, 551] on li "Duração dos treinamentos?" at bounding box center [763, 549] width 729 height 19
click at [390, 552] on input "Editor editing area: main" at bounding box center [385, 550] width 12 height 12
click at [491, 399] on li "Data de início" at bounding box center [763, 392] width 729 height 19
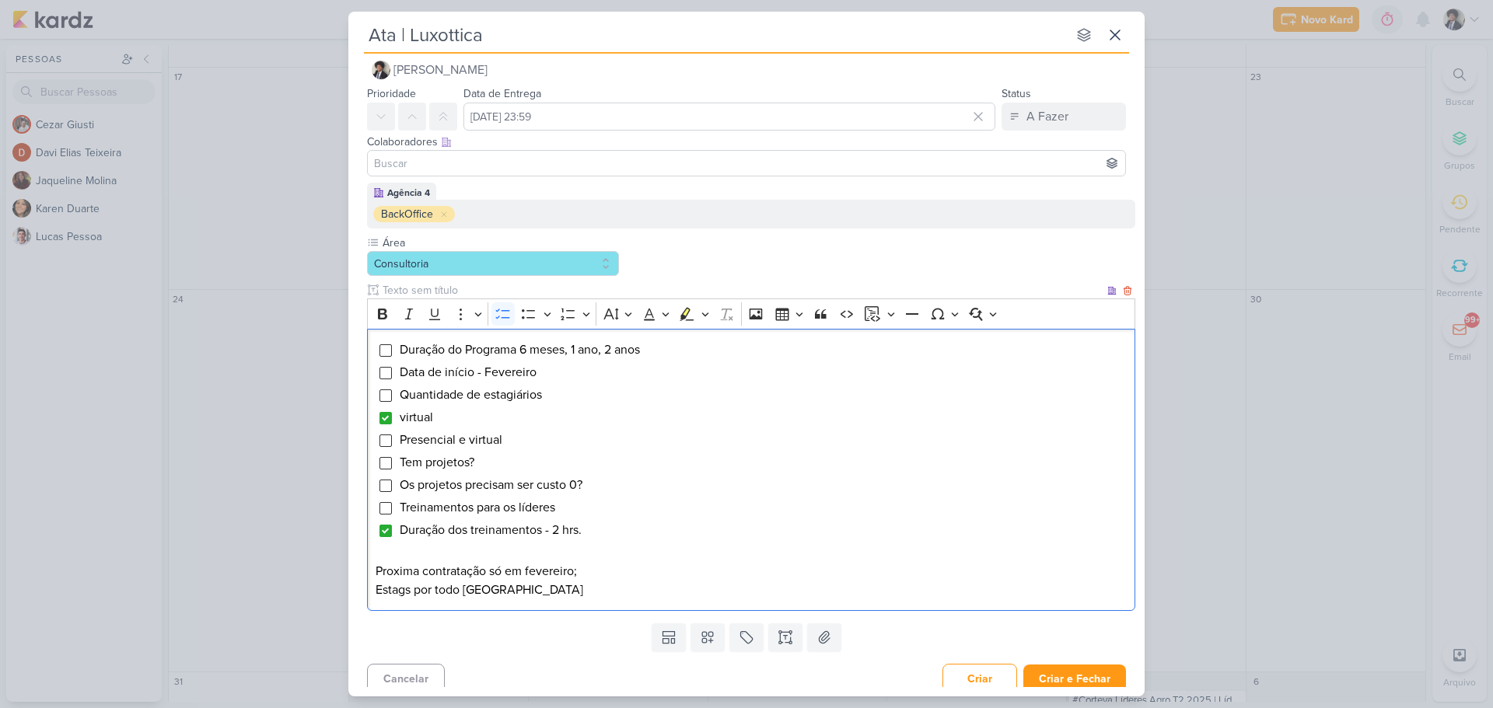
scroll to position [30, 0]
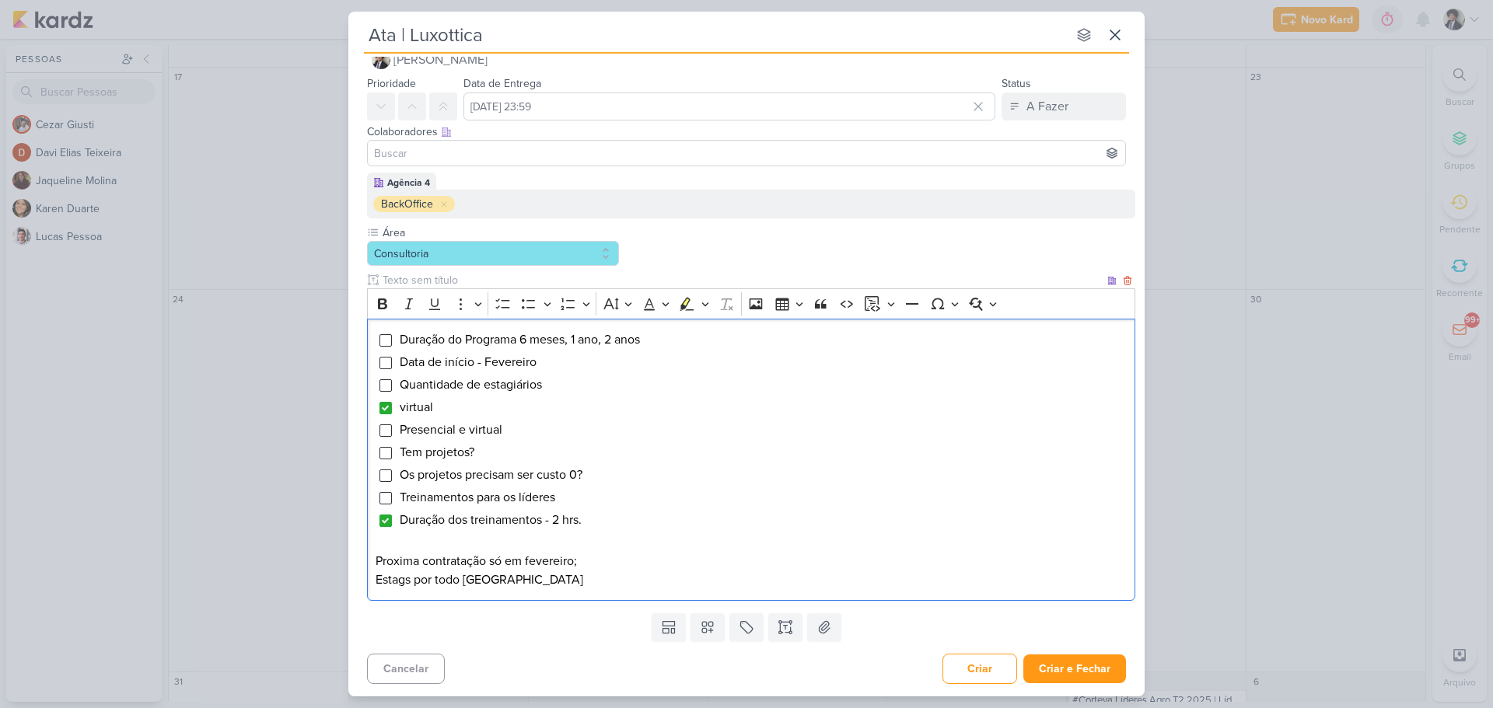
click at [553, 576] on p "Estags por todo [GEOGRAPHIC_DATA]" at bounding box center [752, 580] width 752 height 19
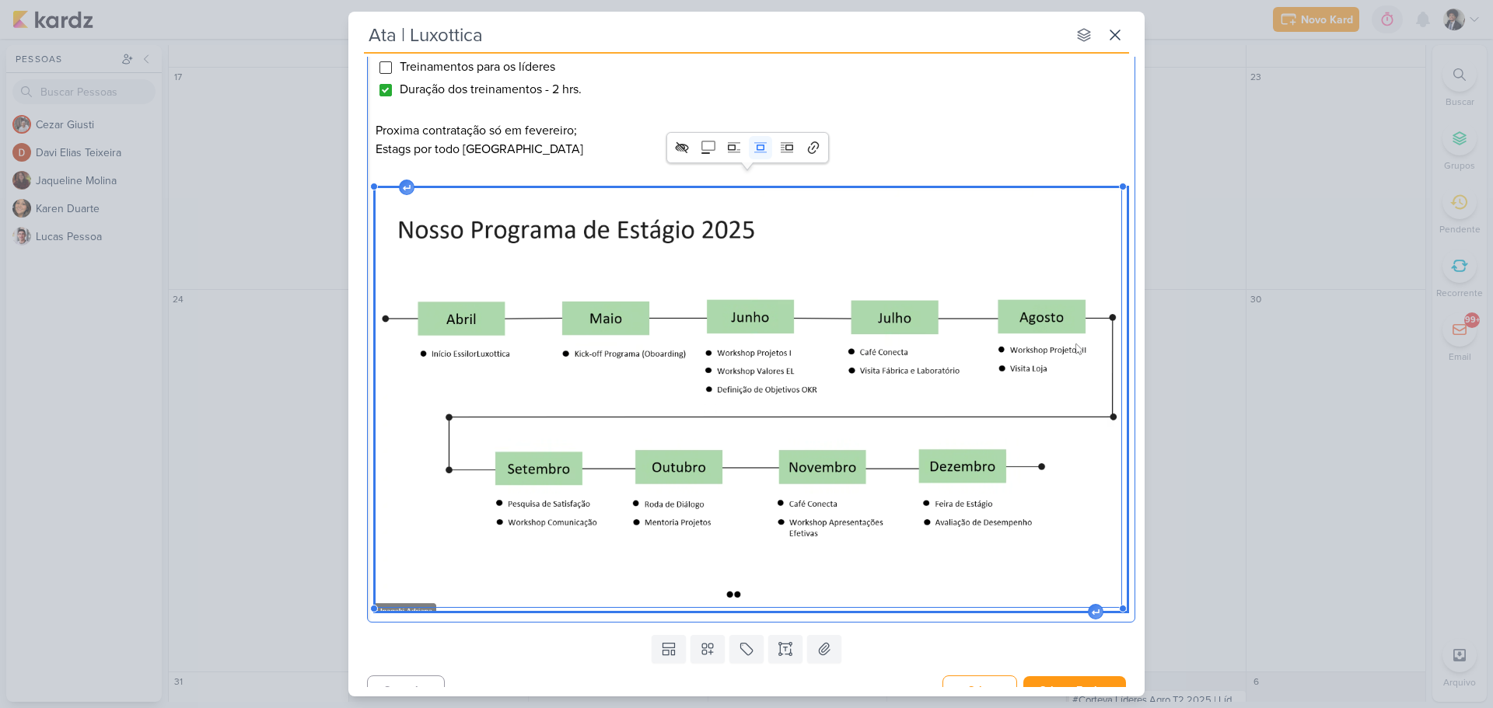
scroll to position [479, 0]
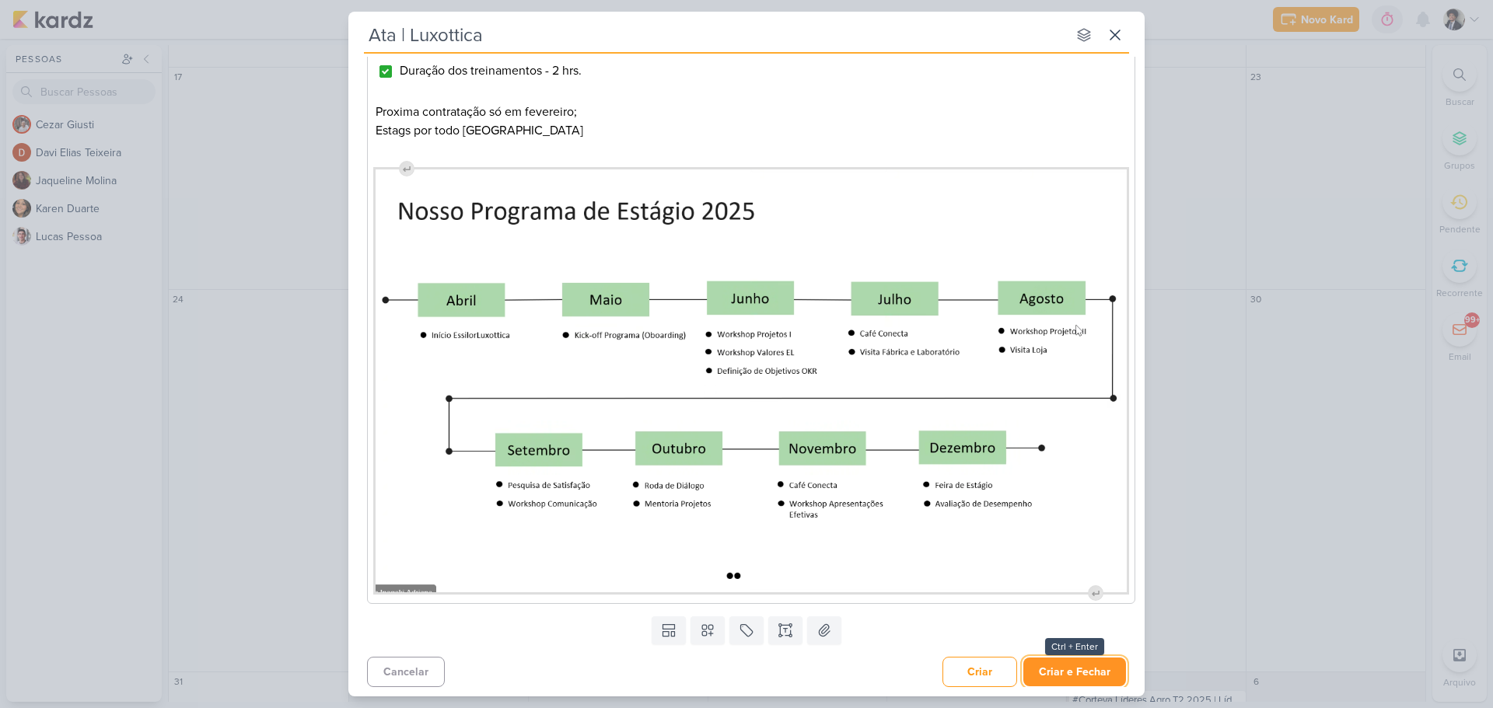
click at [1078, 673] on button "Criar e Fechar" at bounding box center [1074, 672] width 103 height 29
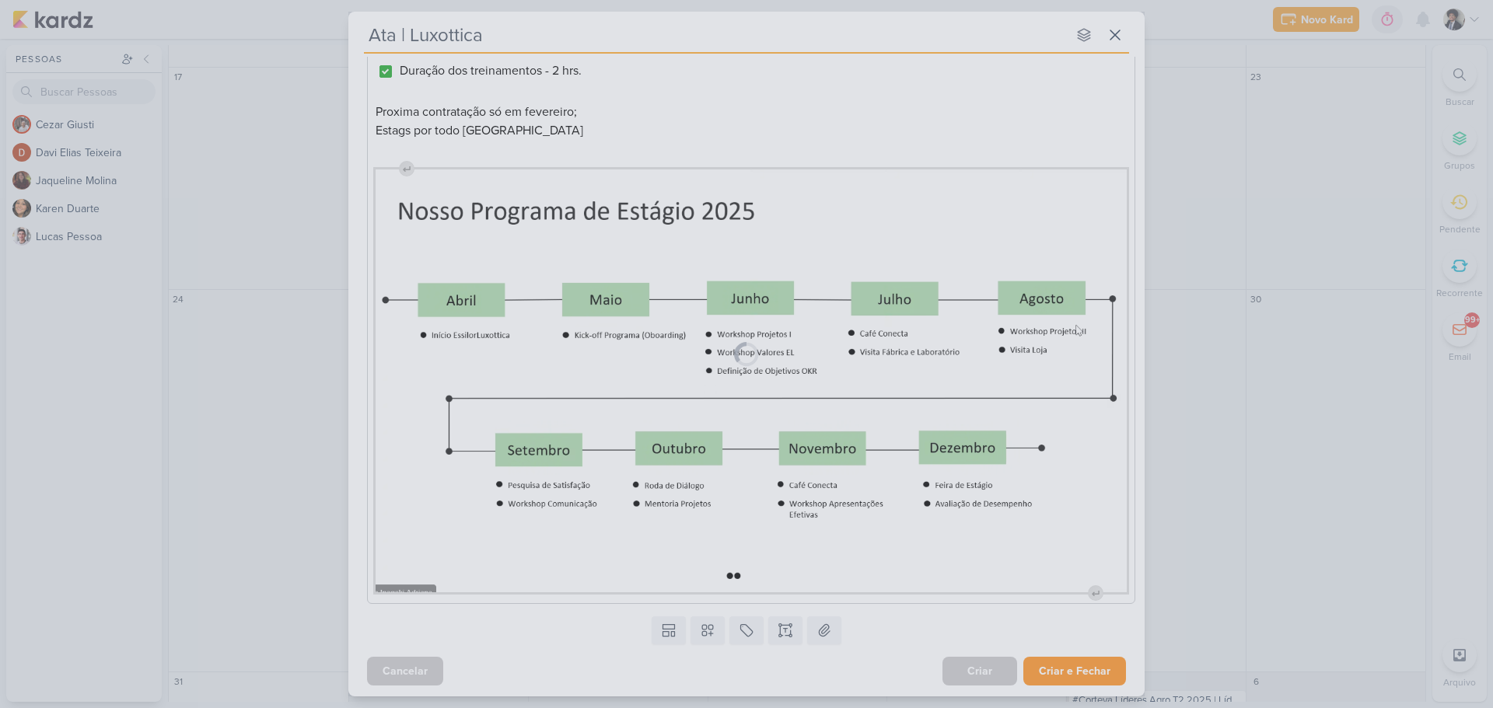
scroll to position [477, 0]
